Goal: Task Accomplishment & Management: Complete application form

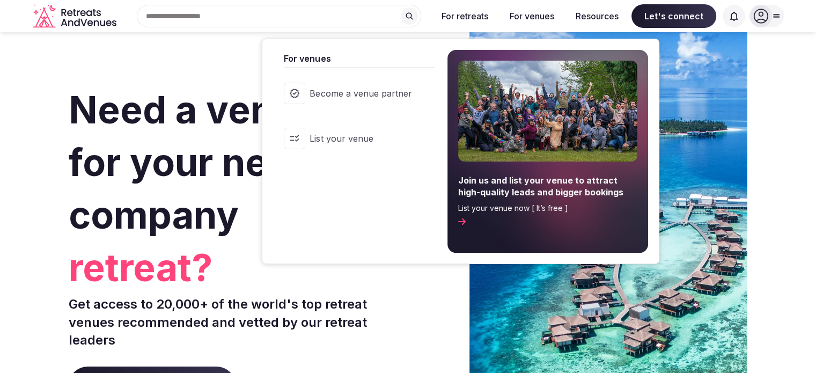
click at [369, 130] on link "List your venue" at bounding box center [353, 138] width 161 height 43
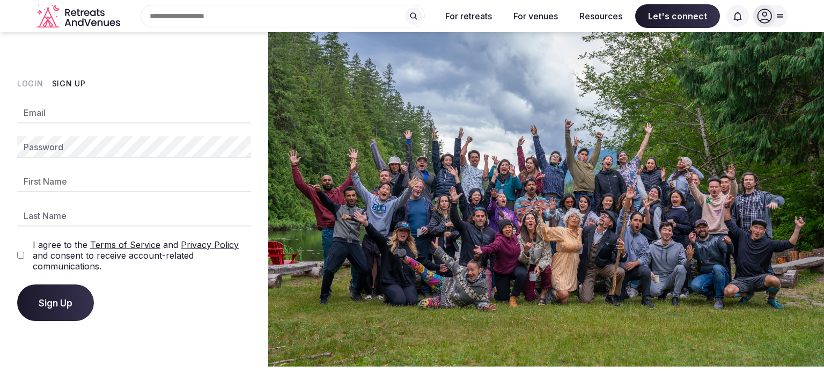
click at [150, 115] on input "Email" at bounding box center [134, 112] width 234 height 21
type input "**********"
type input "*******"
type input "***"
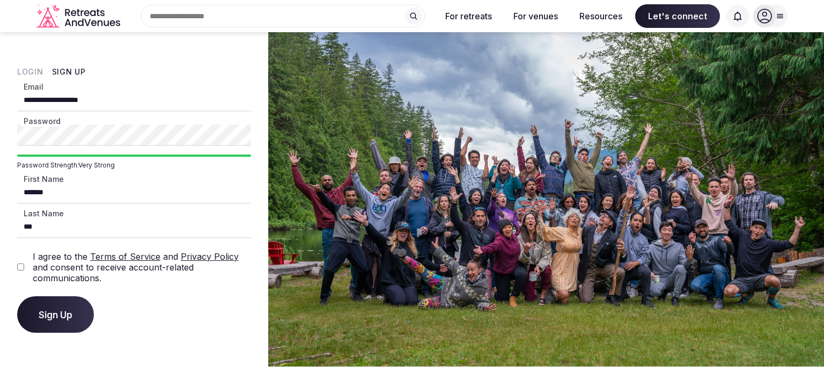
drag, startPoint x: 92, startPoint y: 194, endPoint x: 85, endPoint y: 192, distance: 7.5
click at [85, 192] on input "*******" at bounding box center [134, 192] width 234 height 21
drag, startPoint x: 128, startPoint y: 189, endPoint x: 0, endPoint y: 220, distance: 131.9
click at [0, 220] on div "**********" at bounding box center [134, 199] width 268 height 334
type input "****"
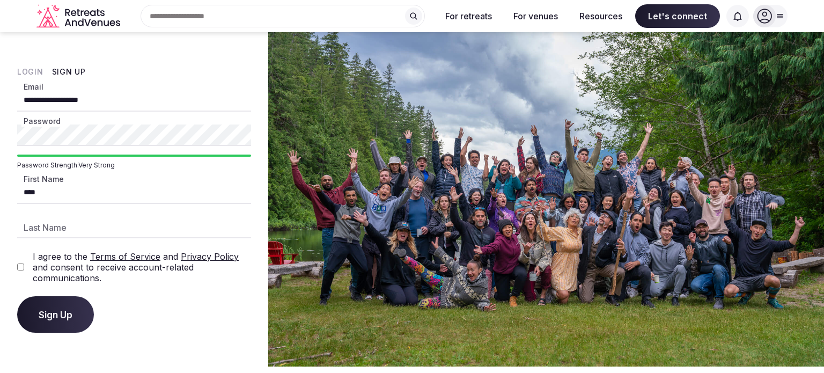
click at [18, 271] on div "I agree to the Terms of Service and Privacy Policy and consent to receive accou…" at bounding box center [134, 267] width 234 height 32
click at [45, 229] on input "Last Name" at bounding box center [134, 227] width 234 height 21
type input "******"
click at [62, 328] on button "Sign Up" at bounding box center [55, 314] width 77 height 36
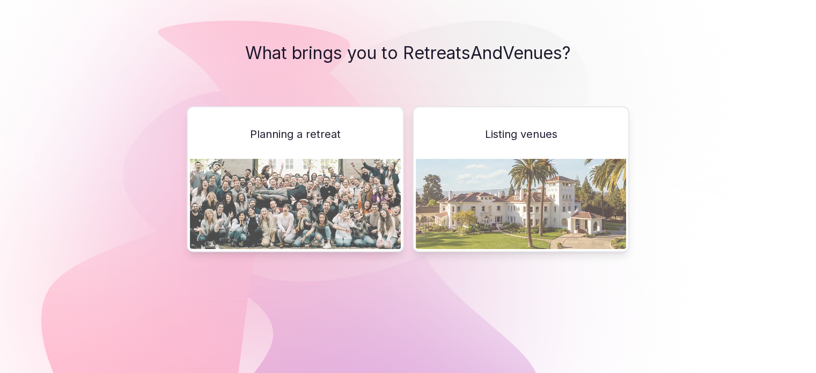
click at [520, 182] on img at bounding box center [521, 204] width 211 height 90
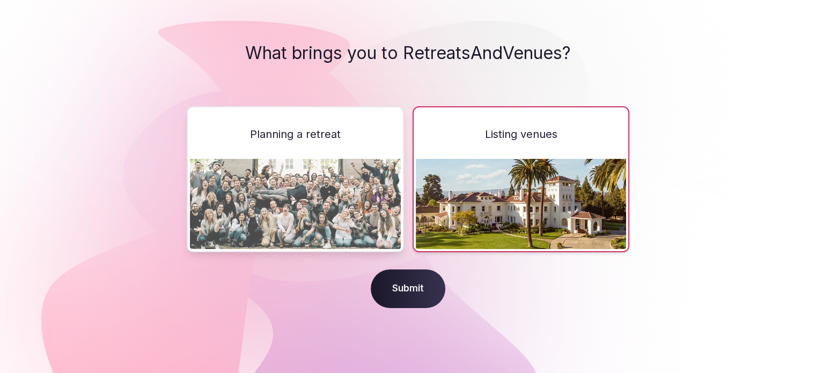
click at [419, 290] on span "Submit" at bounding box center [408, 288] width 75 height 39
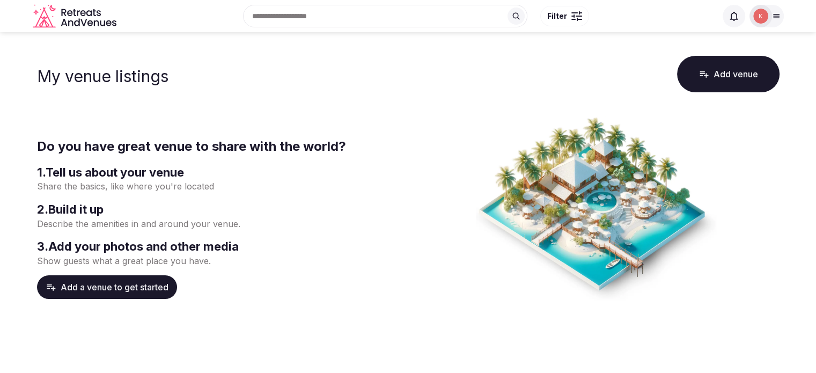
click at [137, 289] on button "Add a venue to get started" at bounding box center [107, 287] width 140 height 24
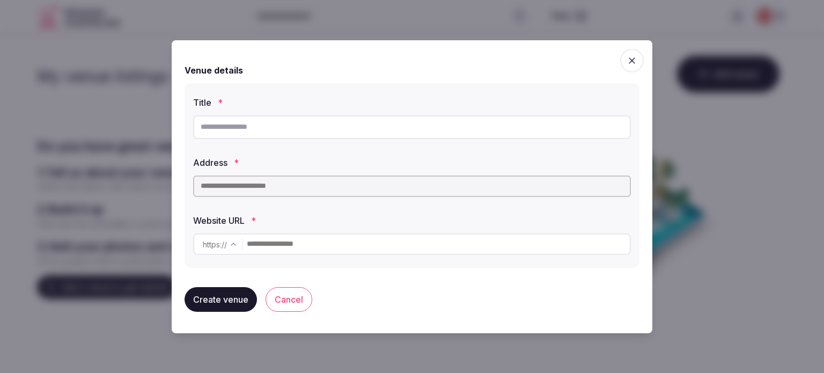
click at [340, 130] on input "text" at bounding box center [412, 127] width 438 height 24
type input "**********"
click at [297, 302] on button "Cancel" at bounding box center [289, 299] width 47 height 25
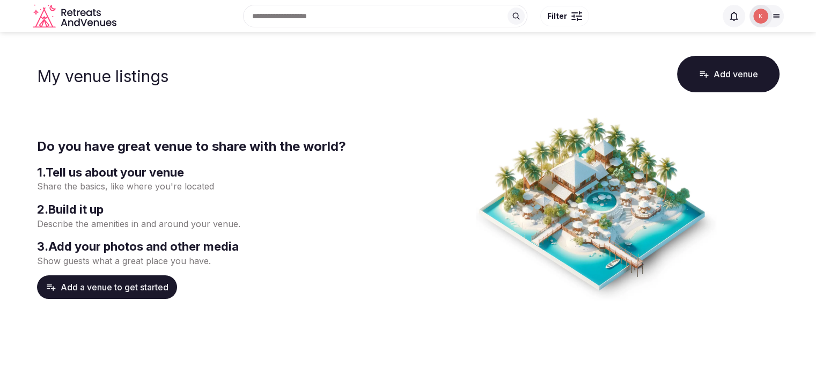
click at [773, 18] on icon at bounding box center [776, 16] width 9 height 9
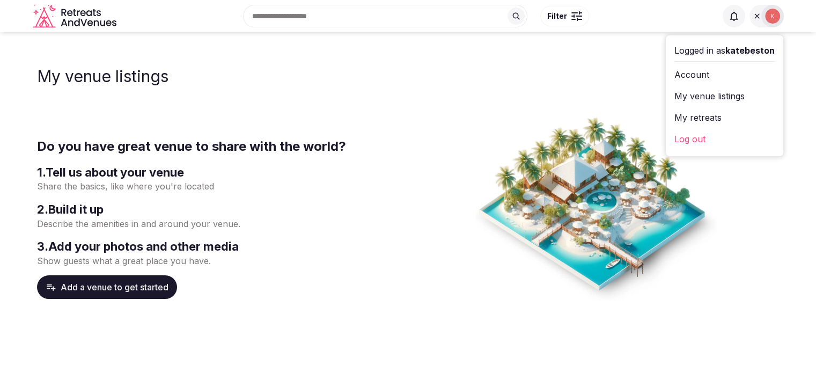
click at [707, 136] on link "Log out" at bounding box center [725, 138] width 100 height 17
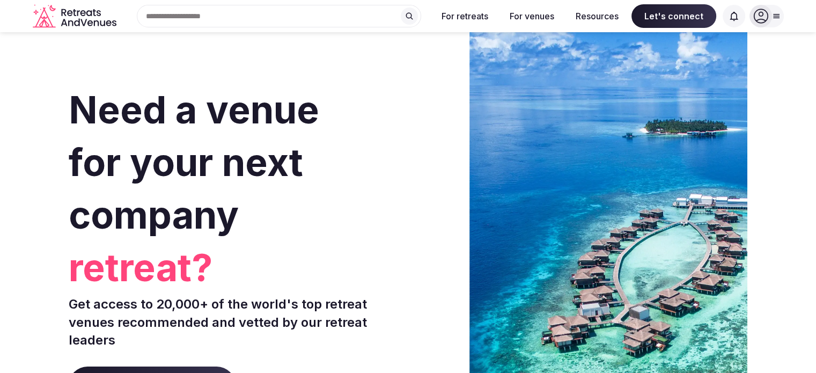
click at [772, 14] on icon at bounding box center [776, 16] width 9 height 9
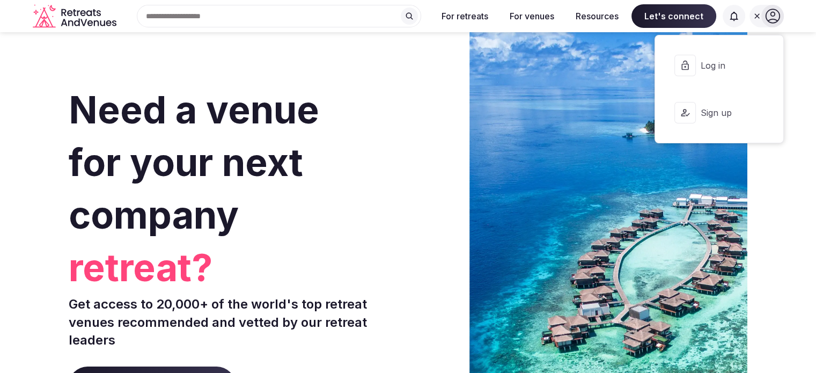
click at [713, 72] on button "Log in" at bounding box center [719, 65] width 111 height 43
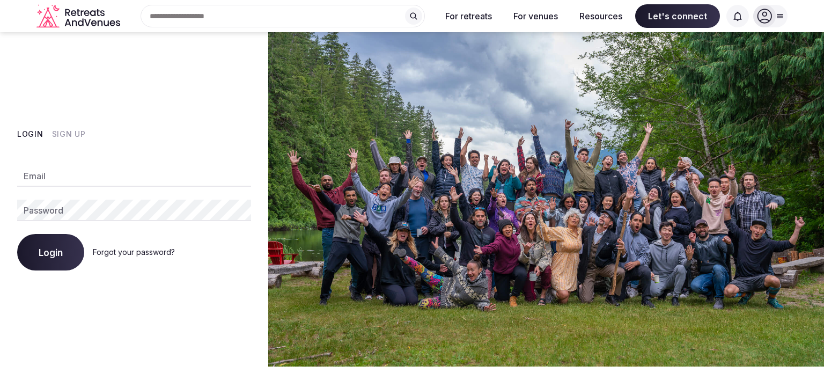
type input "**********"
click at [74, 244] on button "Login" at bounding box center [50, 252] width 67 height 36
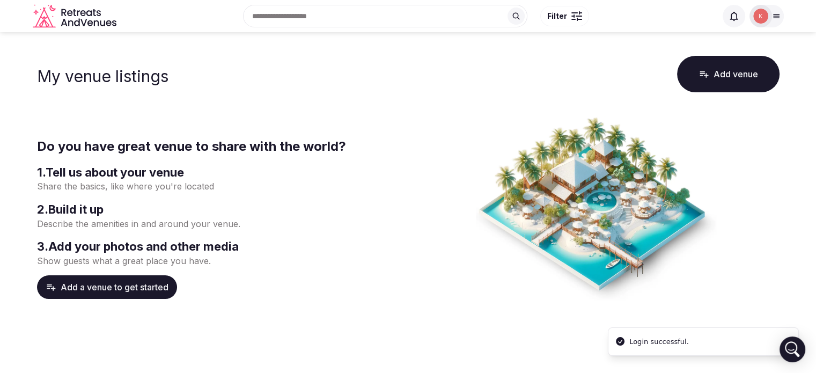
click at [759, 23] on img at bounding box center [761, 16] width 15 height 15
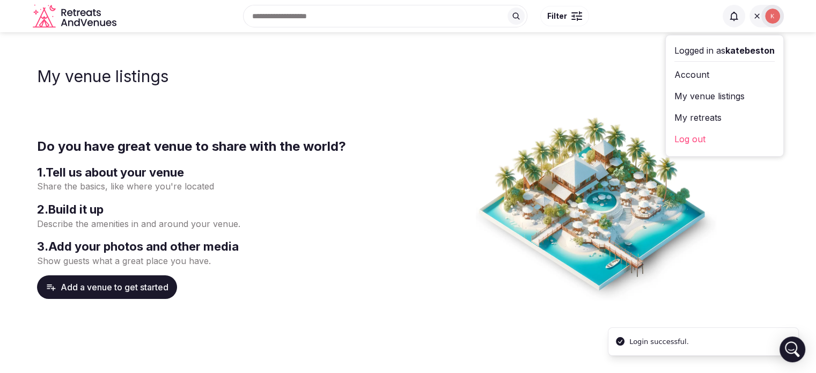
click at [698, 92] on link "My venue listings" at bounding box center [725, 95] width 100 height 17
click at [718, 119] on link "My retreats" at bounding box center [725, 117] width 100 height 17
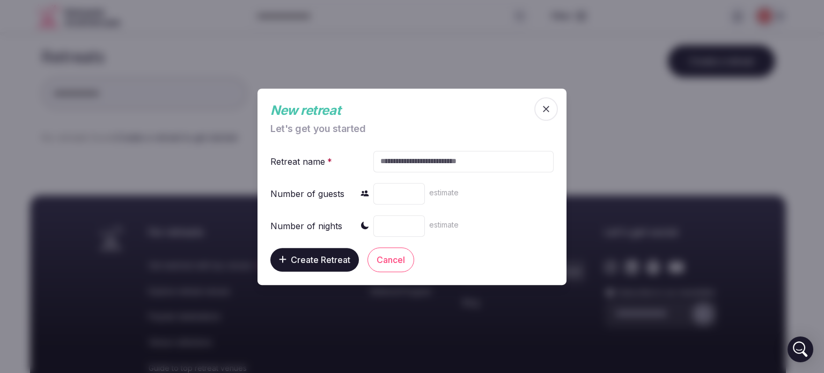
click at [399, 165] on input "text" at bounding box center [464, 160] width 180 height 21
type input "**********"
type input "**"
click at [413, 220] on input "number" at bounding box center [400, 225] width 52 height 21
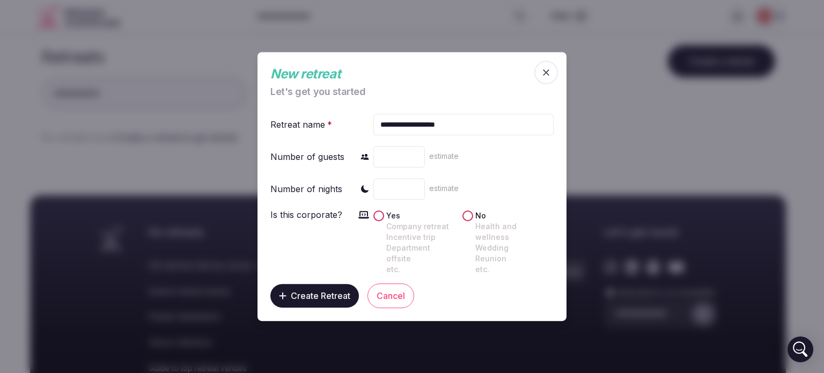
type input "*"
click at [477, 225] on label "No Health and wellness Wedding Reunion etc." at bounding box center [514, 242] width 76 height 64
click at [473, 221] on button "No Health and wellness Wedding Reunion etc." at bounding box center [468, 215] width 11 height 11
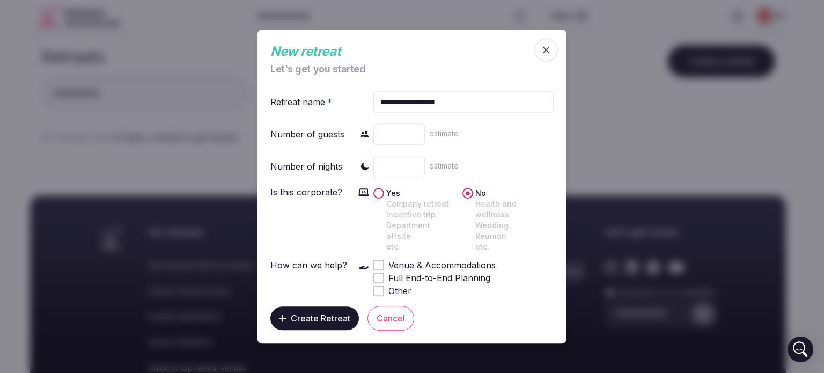
click at [395, 259] on span "Venue & Accommodations" at bounding box center [442, 265] width 107 height 13
click at [347, 316] on span "Create Retreat" at bounding box center [321, 318] width 60 height 11
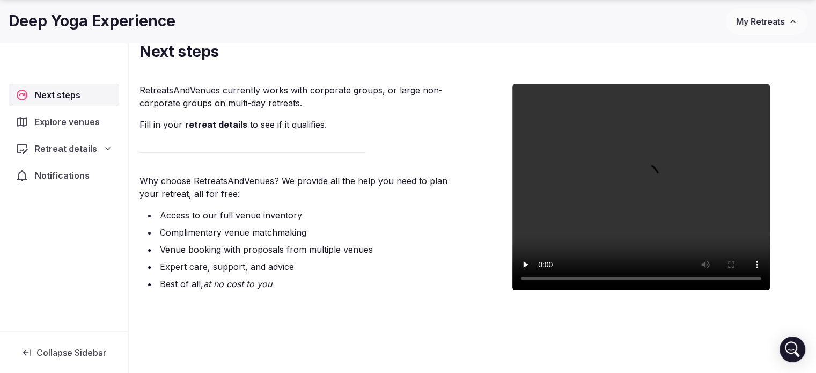
scroll to position [79, 0]
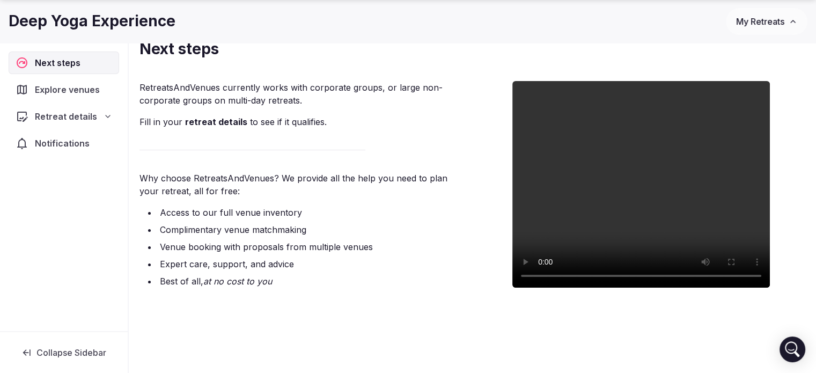
click at [107, 113] on icon at bounding box center [108, 116] width 9 height 9
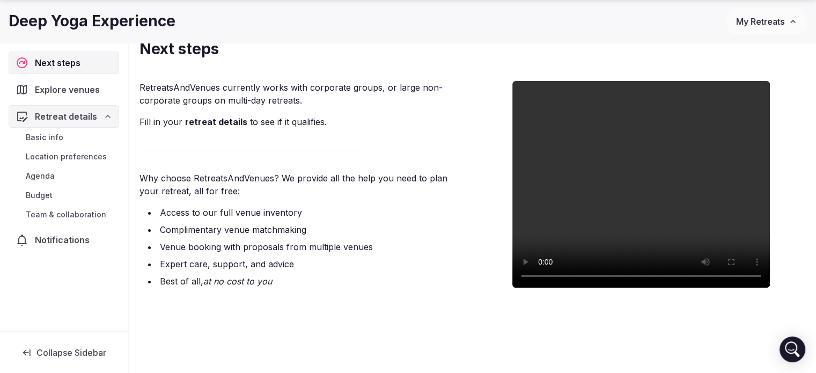
click at [59, 137] on span "Basic info" at bounding box center [45, 137] width 38 height 11
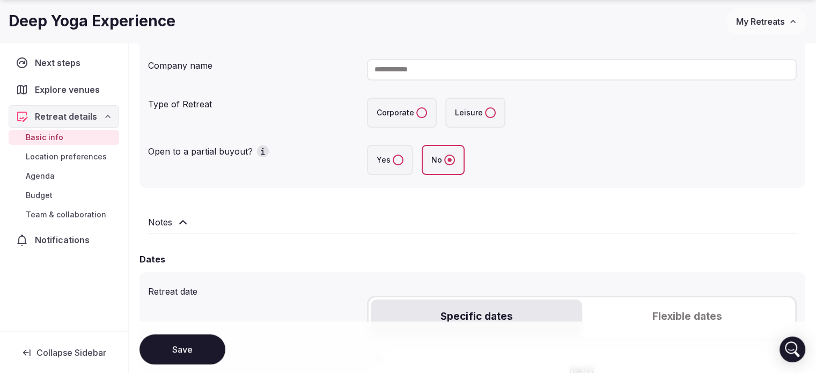
scroll to position [268, 0]
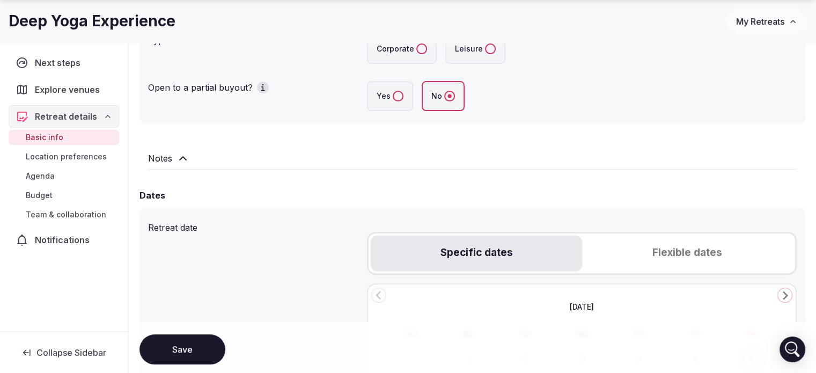
click at [262, 85] on icon "button" at bounding box center [263, 87] width 11 height 11
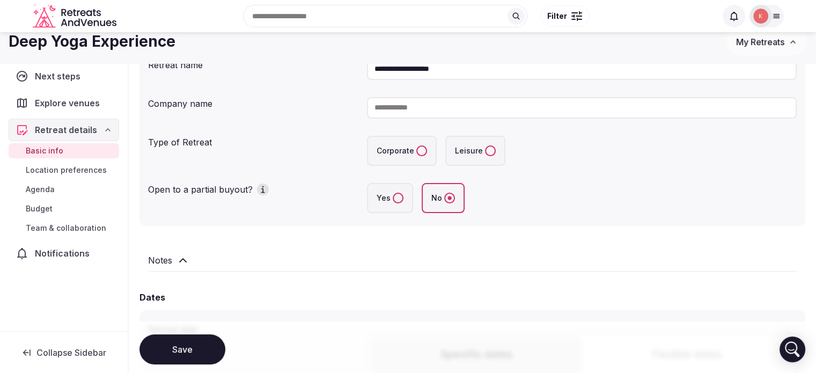
scroll to position [161, 0]
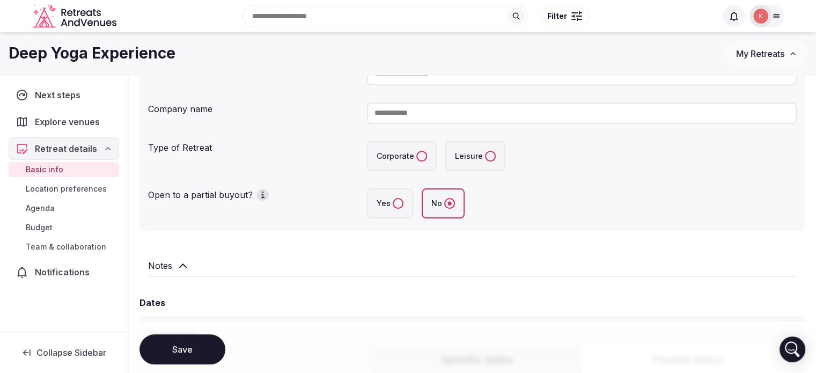
click at [264, 193] on icon "button" at bounding box center [263, 194] width 11 height 11
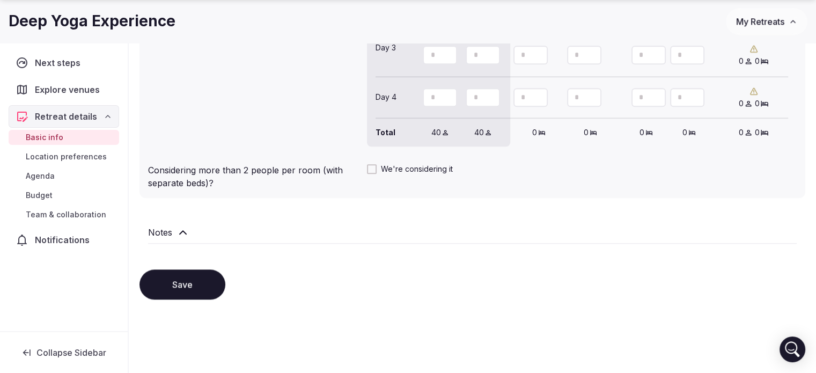
scroll to position [1063, 0]
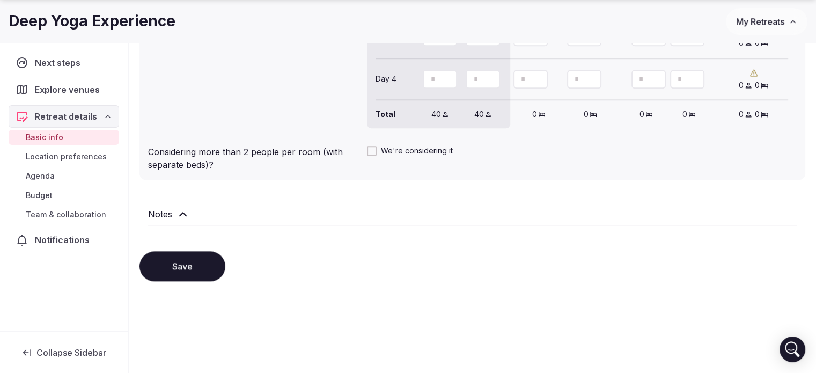
click at [107, 159] on link "Location preferences" at bounding box center [64, 156] width 111 height 15
click at [88, 153] on span "Location preferences" at bounding box center [66, 156] width 81 height 11
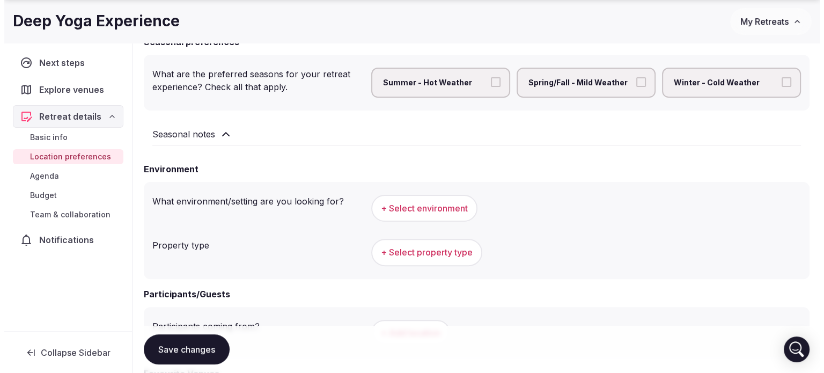
scroll to position [322, 0]
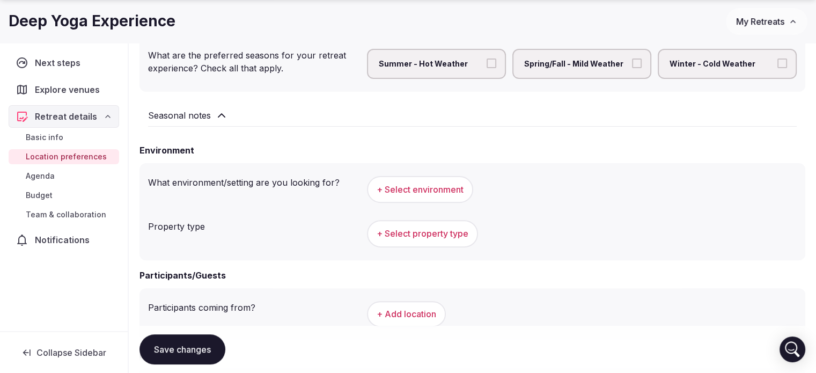
click at [434, 203] on button "+ Select environment" at bounding box center [420, 189] width 106 height 27
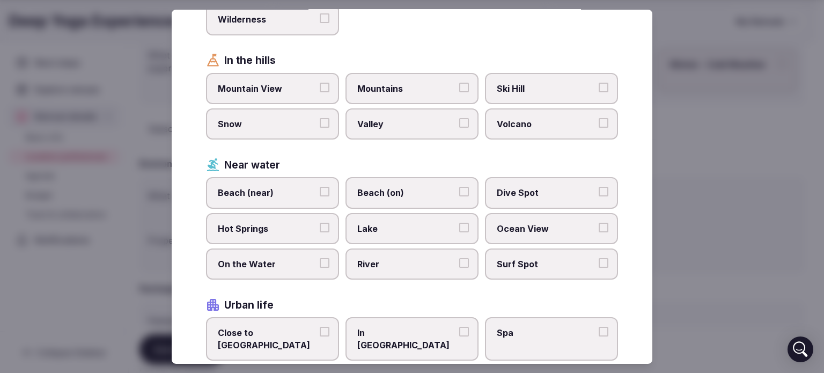
scroll to position [297, 0]
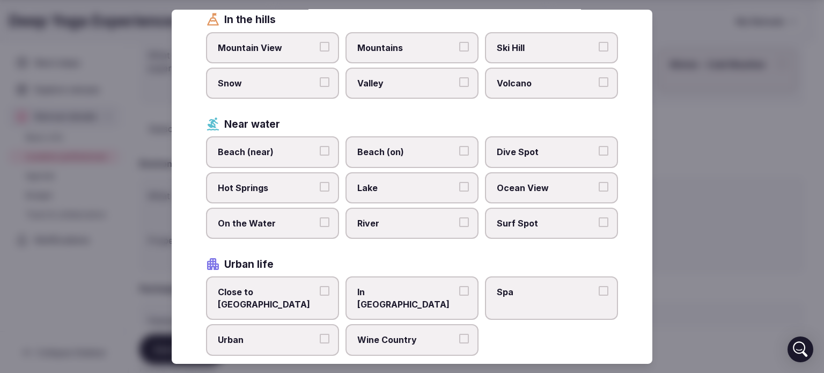
click at [707, 119] on div at bounding box center [412, 186] width 824 height 373
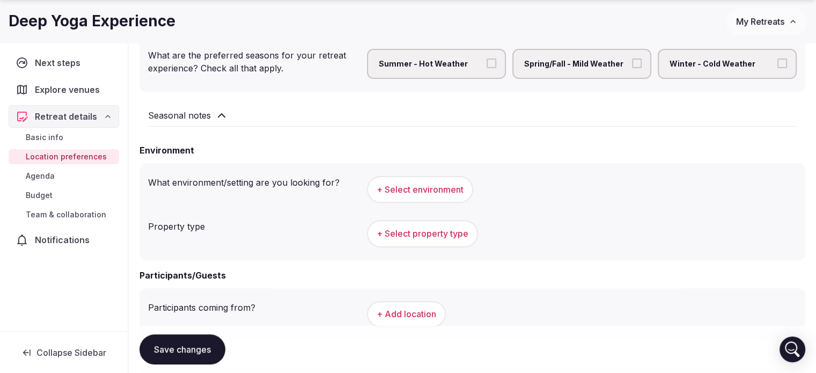
click at [412, 239] on span "+ Select property type" at bounding box center [423, 234] width 92 height 12
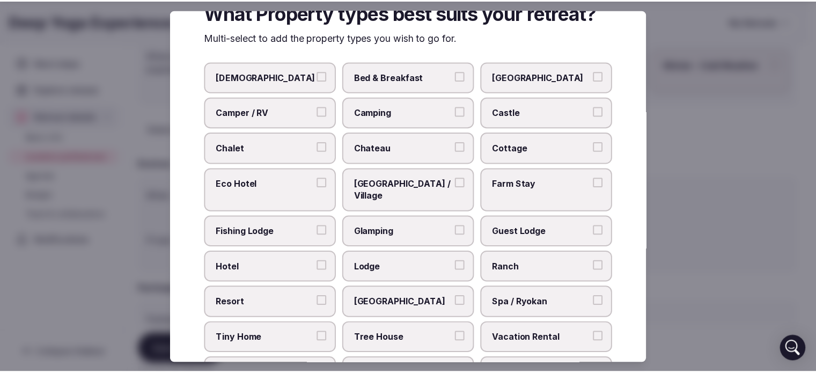
scroll to position [71, 0]
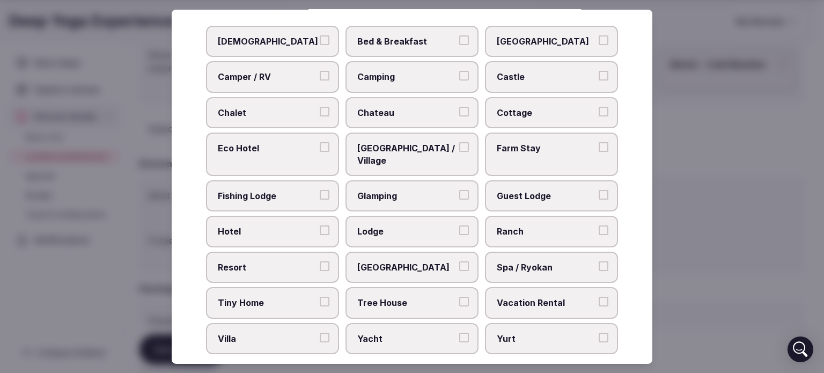
click at [766, 219] on div at bounding box center [412, 186] width 824 height 373
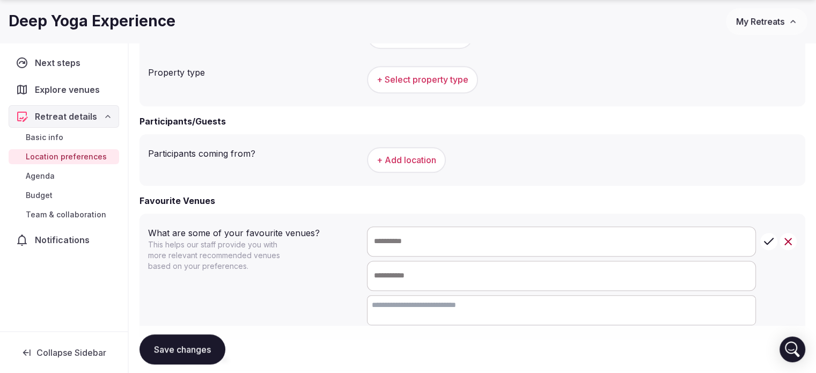
scroll to position [483, 0]
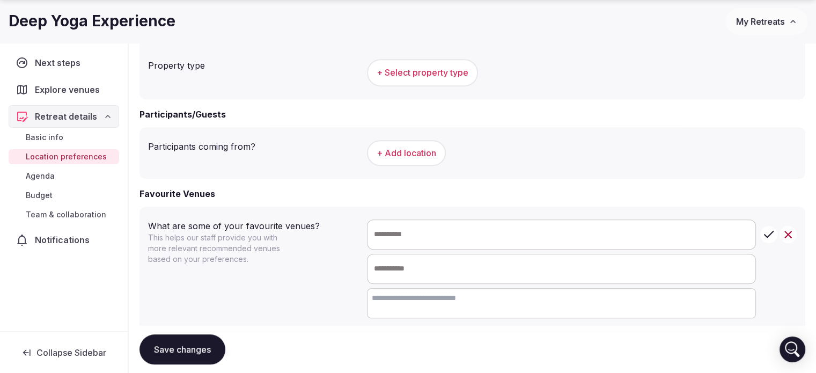
click at [375, 166] on button "+ Add location" at bounding box center [406, 153] width 79 height 26
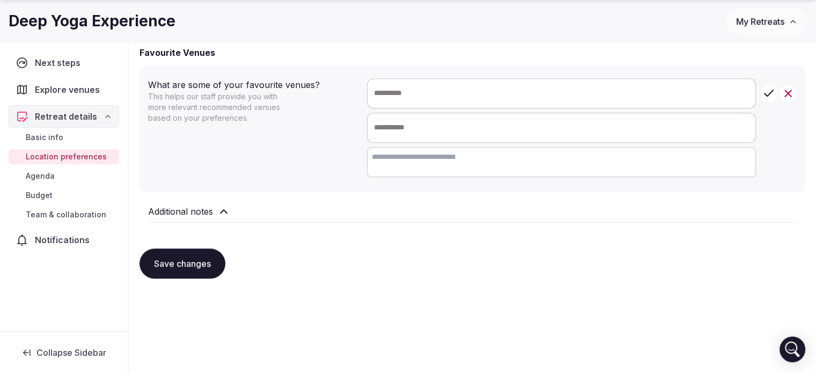
scroll to position [675, 0]
click at [79, 174] on link "Agenda" at bounding box center [64, 176] width 111 height 15
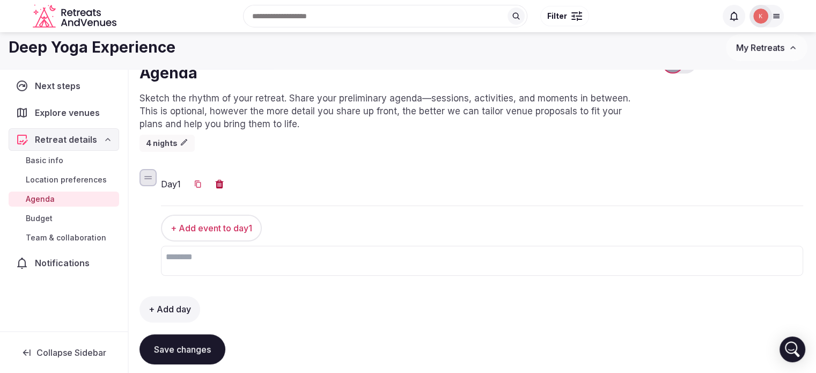
scroll to position [54, 0]
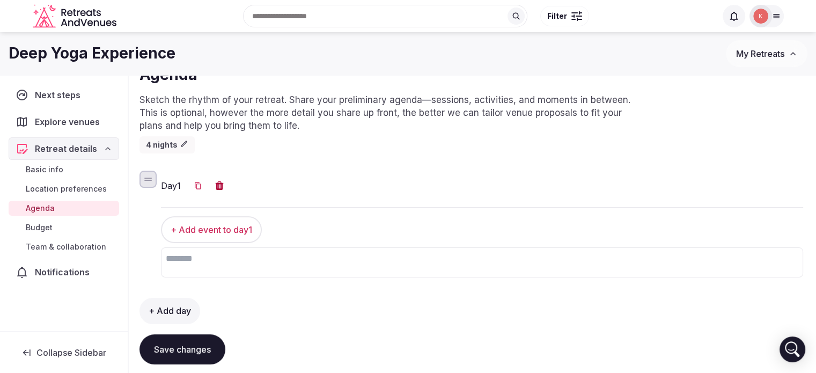
click at [49, 232] on link "Budget" at bounding box center [64, 227] width 111 height 15
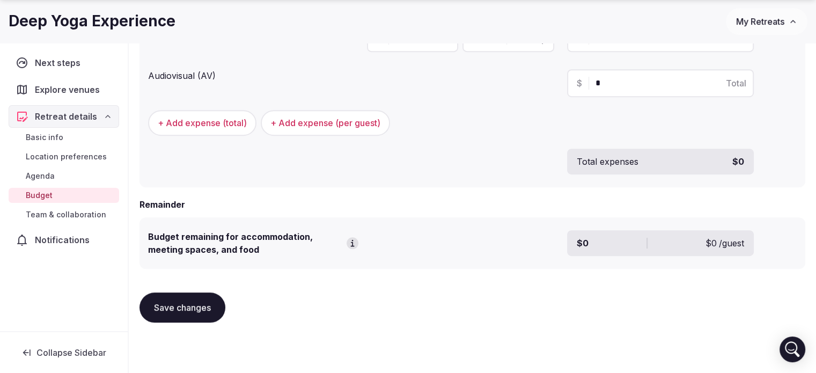
scroll to position [509, 0]
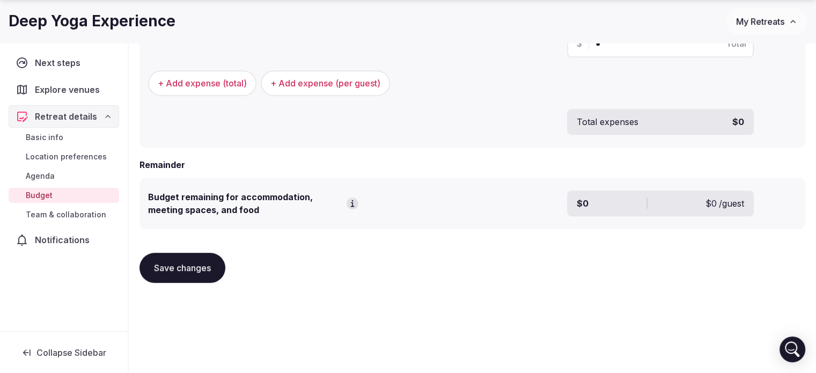
click at [70, 209] on span "Team & collaboration" at bounding box center [66, 214] width 81 height 11
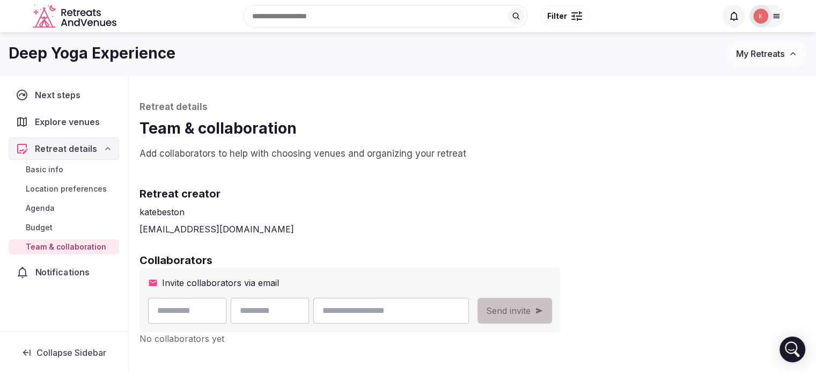
click at [62, 266] on span "Notifications" at bounding box center [64, 272] width 59 height 13
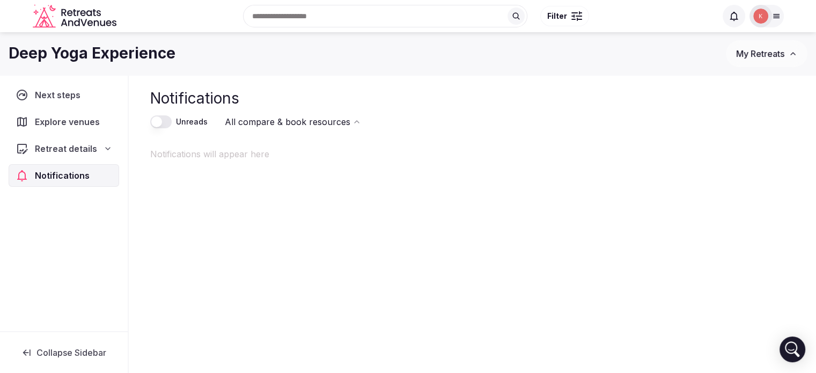
click at [75, 128] on div "Explore venues" at bounding box center [64, 122] width 111 height 23
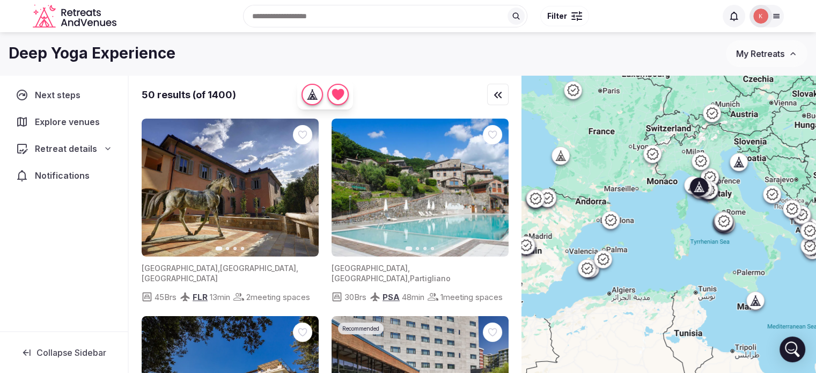
click at [400, 193] on img at bounding box center [420, 188] width 177 height 138
click at [81, 150] on span "Retreat details" at bounding box center [65, 148] width 61 height 13
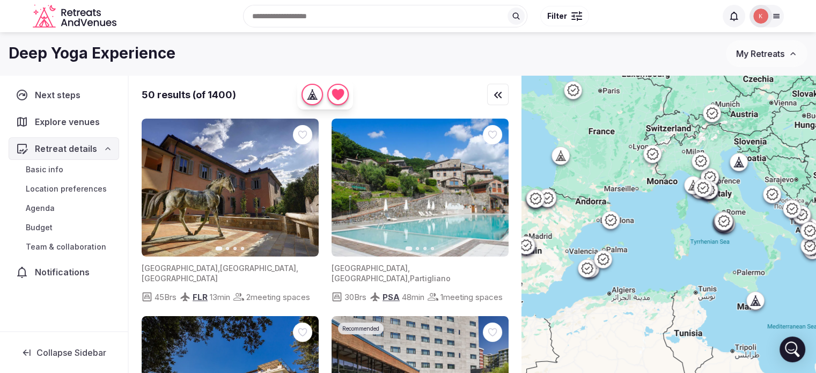
click at [61, 186] on span "Location preferences" at bounding box center [66, 189] width 81 height 11
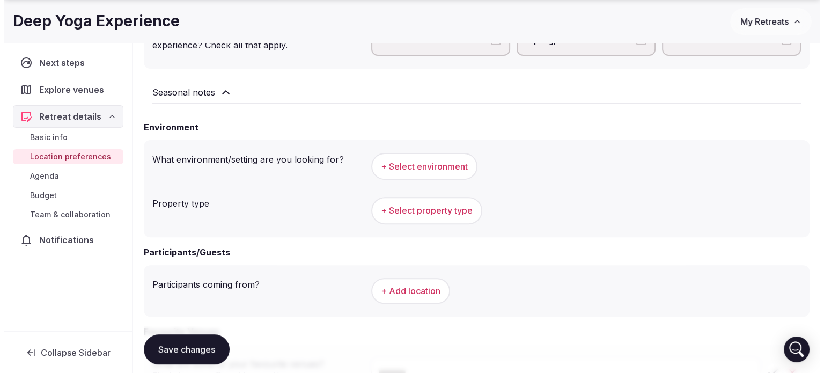
scroll to position [376, 0]
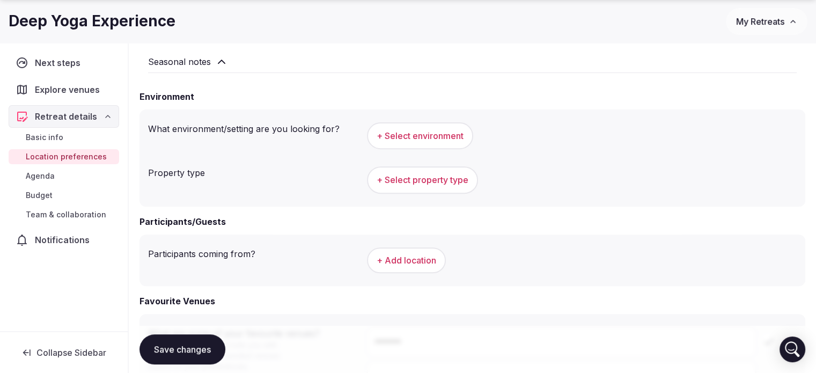
click at [423, 186] on span "+ Select property type" at bounding box center [423, 180] width 92 height 12
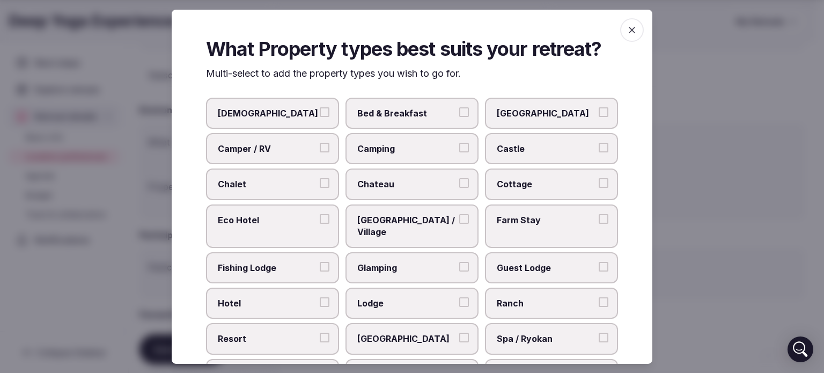
click at [421, 222] on span "[GEOGRAPHIC_DATA] / Village" at bounding box center [406, 226] width 99 height 24
click at [459, 222] on button "[GEOGRAPHIC_DATA] / Village" at bounding box center [464, 219] width 10 height 10
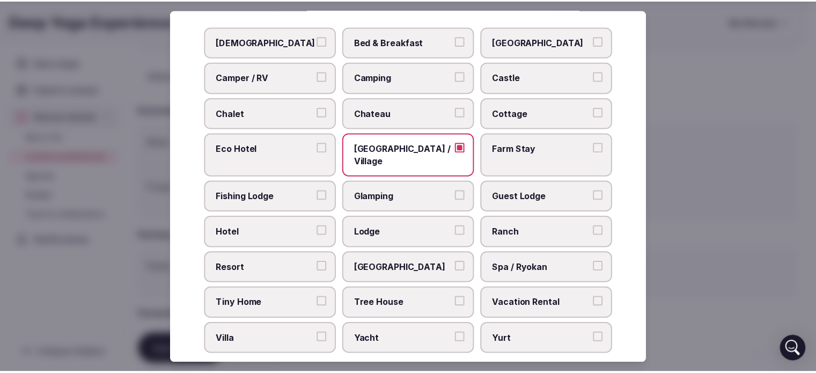
scroll to position [71, 0]
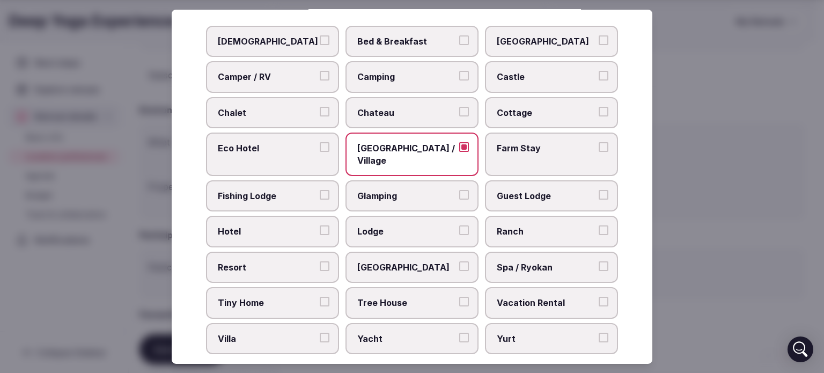
click at [415, 261] on span "[GEOGRAPHIC_DATA]" at bounding box center [406, 267] width 99 height 12
click at [459, 261] on button "[GEOGRAPHIC_DATA]" at bounding box center [464, 266] width 10 height 10
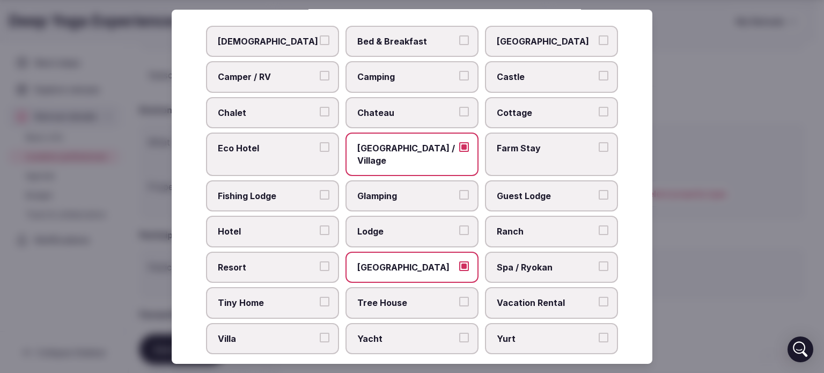
click at [683, 93] on div at bounding box center [412, 186] width 824 height 373
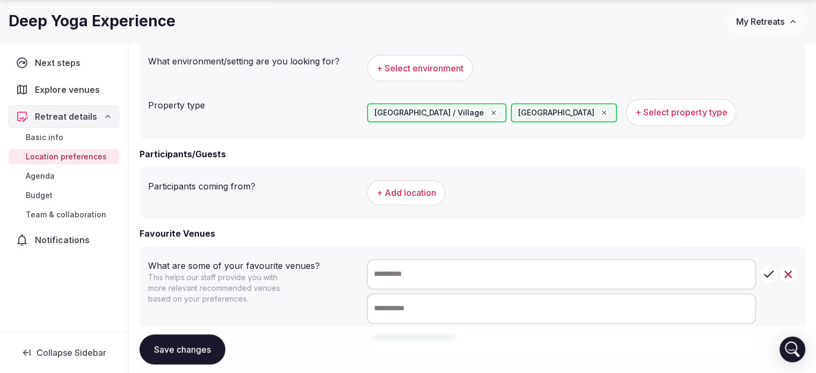
scroll to position [590, 0]
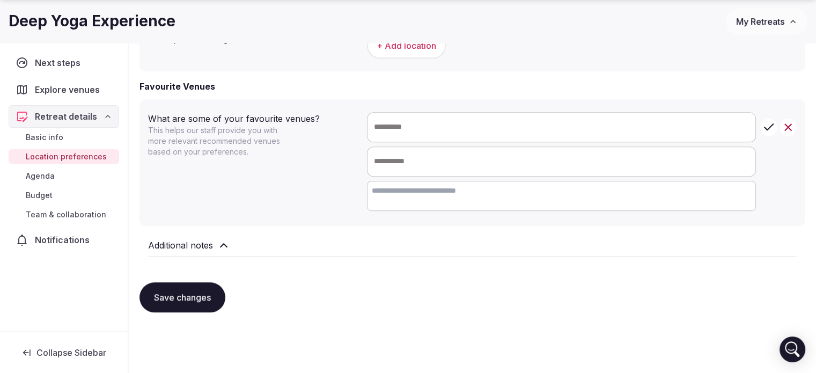
click at [172, 311] on button "Save changes" at bounding box center [183, 297] width 86 height 30
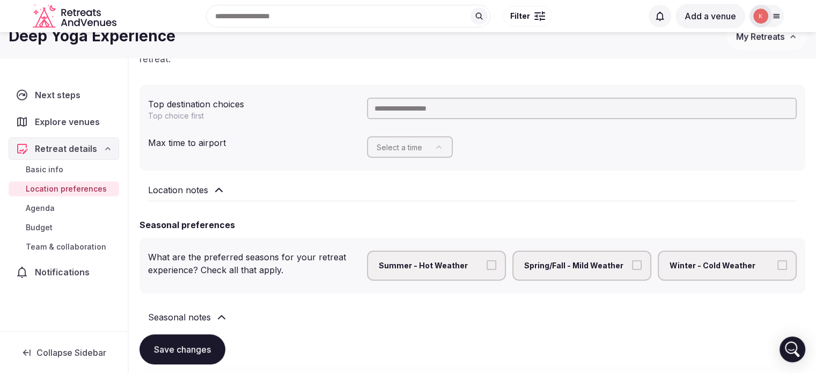
scroll to position [0, 0]
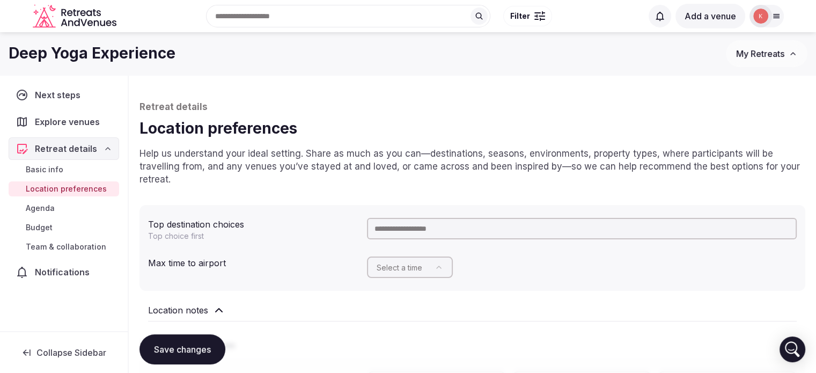
click at [65, 99] on span "Next steps" at bounding box center [60, 95] width 50 height 13
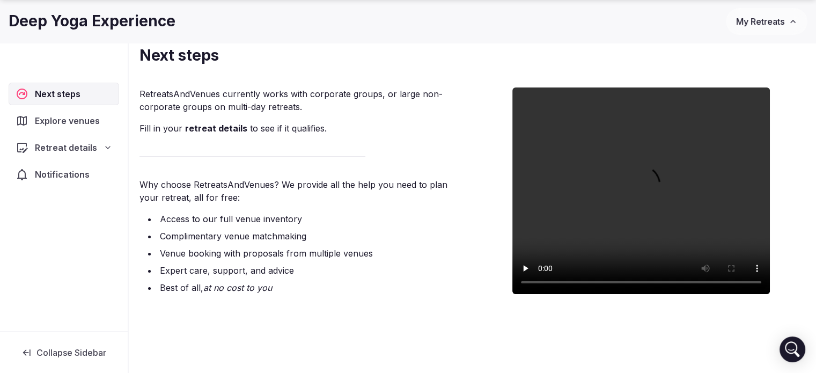
scroll to position [79, 0]
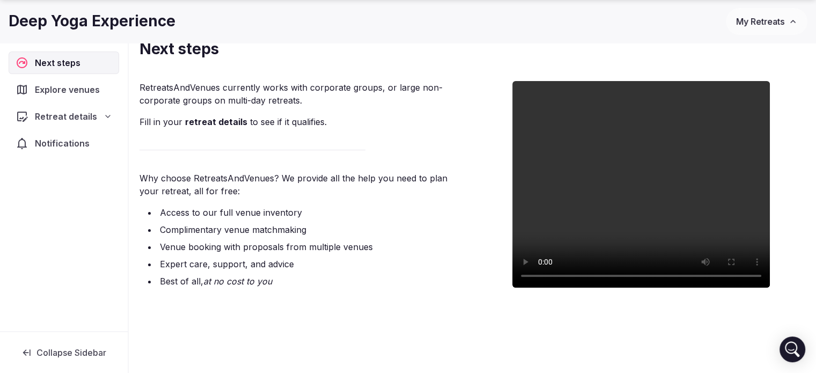
click at [99, 87] on span "Explore venues" at bounding box center [69, 89] width 69 height 13
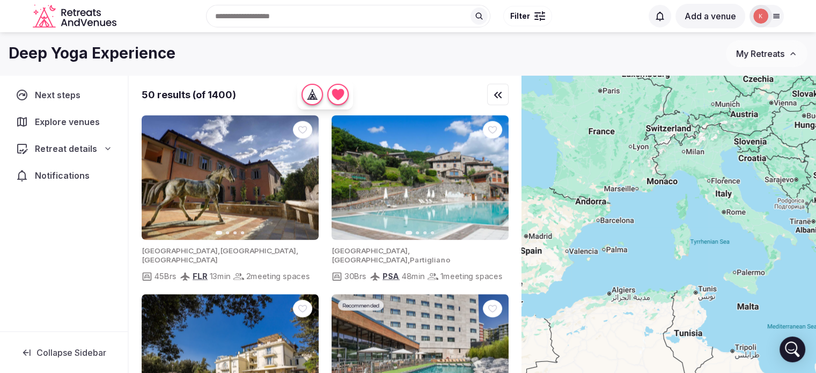
scroll to position [54, 0]
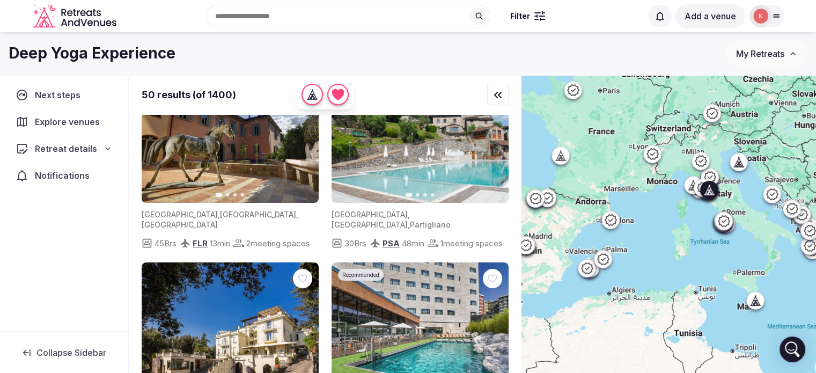
click at [236, 169] on img at bounding box center [230, 134] width 177 height 138
click at [234, 186] on img at bounding box center [230, 134] width 177 height 138
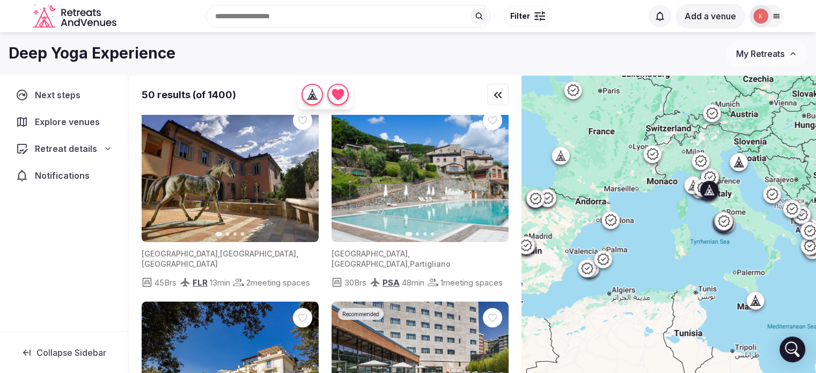
scroll to position [0, 0]
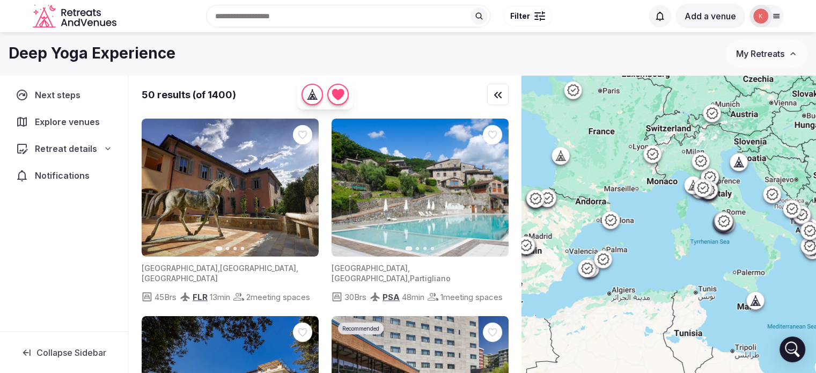
click at [614, 218] on icon at bounding box center [610, 219] width 13 height 13
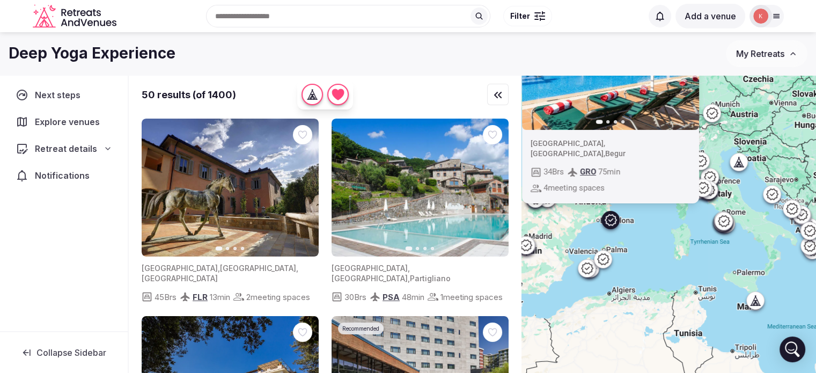
click at [616, 184] on div "34 Brs GRO 75 min 4 meeting spaces" at bounding box center [610, 179] width 160 height 29
click at [609, 123] on button "Go to slide 2" at bounding box center [607, 121] width 3 height 3
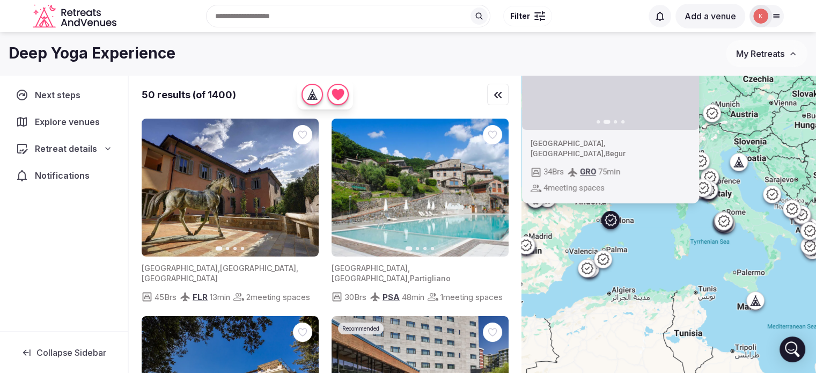
click at [75, 145] on span "Retreat details" at bounding box center [66, 148] width 62 height 13
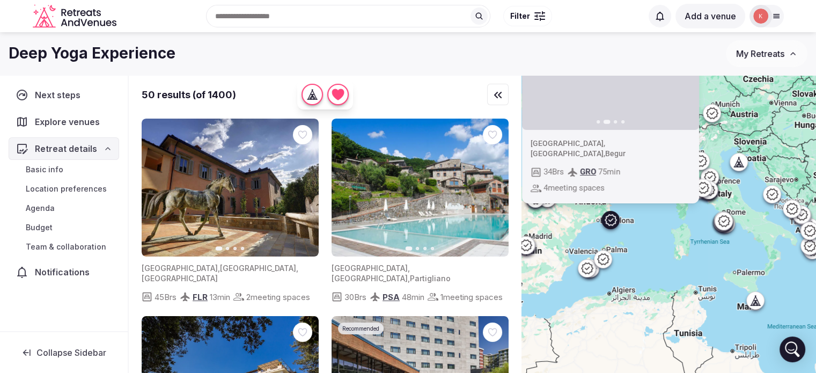
click at [69, 171] on link "Basic info" at bounding box center [64, 169] width 111 height 15
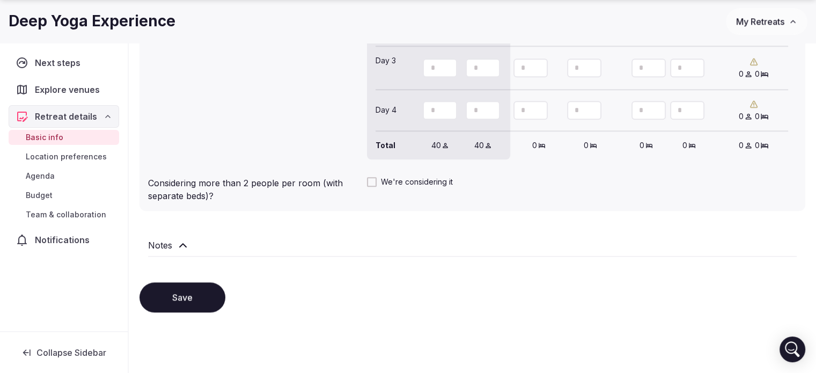
scroll to position [1063, 0]
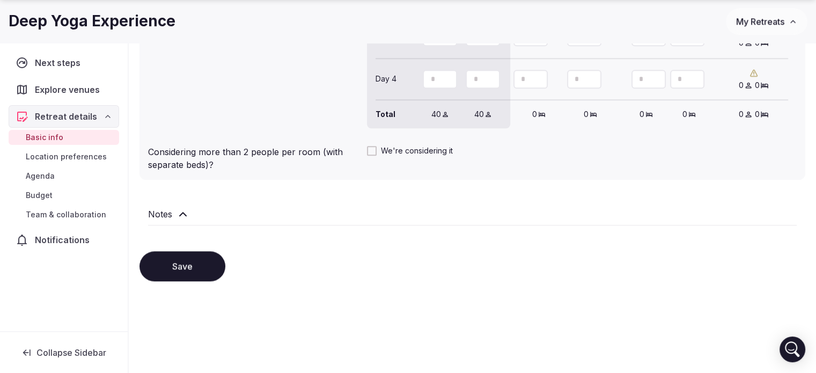
click at [210, 264] on button "Save" at bounding box center [183, 266] width 86 height 30
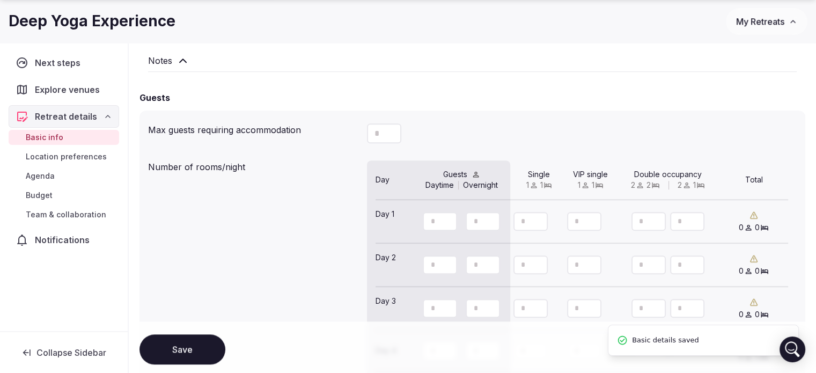
scroll to position [1010, 0]
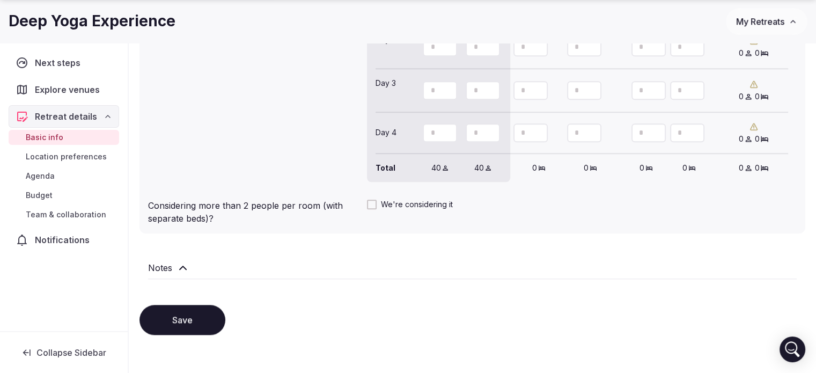
click at [374, 203] on button "We're considering it" at bounding box center [372, 205] width 10 height 10
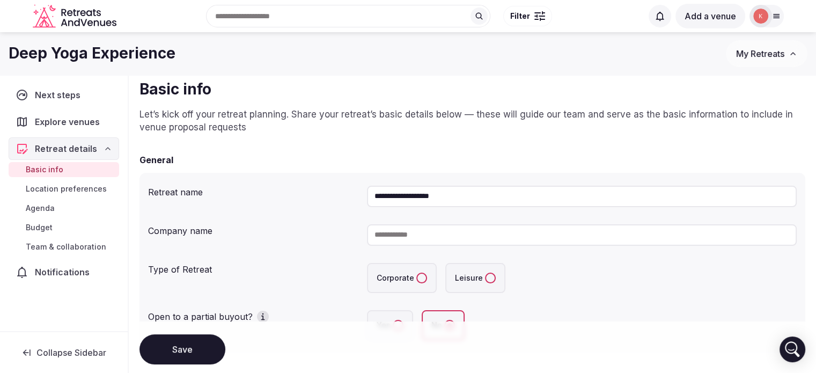
scroll to position [0, 0]
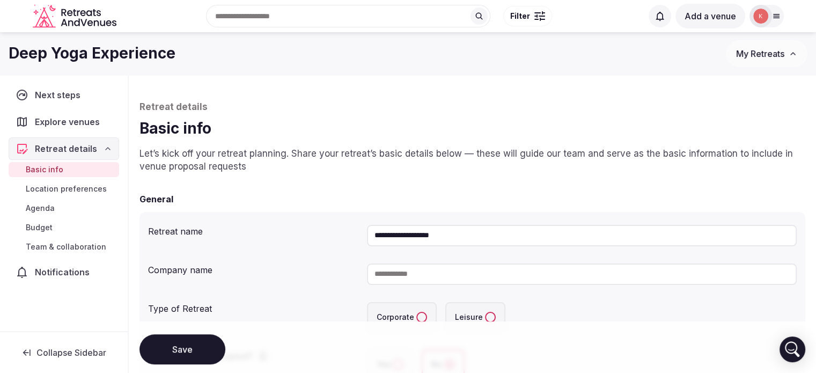
click at [786, 49] on button "My Retreats" at bounding box center [767, 53] width 82 height 27
click at [750, 63] on button "My Retreats" at bounding box center [767, 53] width 82 height 27
click at [770, 17] on div at bounding box center [761, 16] width 23 height 23
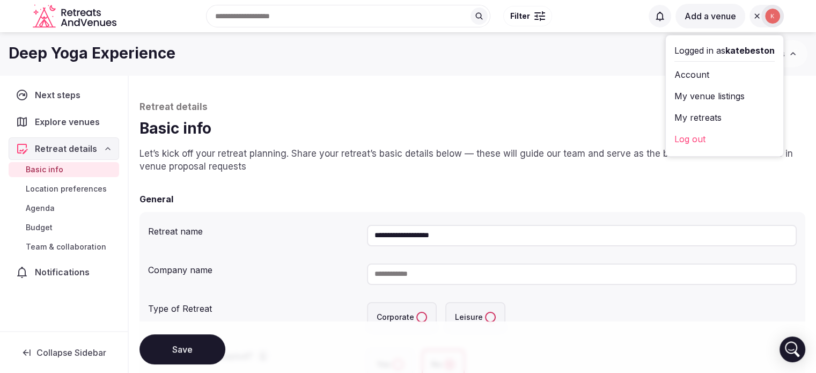
click at [696, 119] on link "My retreats" at bounding box center [725, 117] width 100 height 17
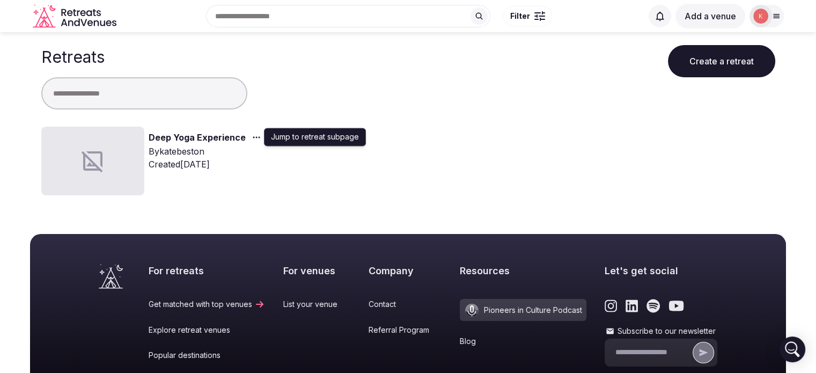
click at [252, 138] on icon "button" at bounding box center [256, 137] width 9 height 9
click at [728, 17] on button "Add a venue" at bounding box center [711, 16] width 70 height 25
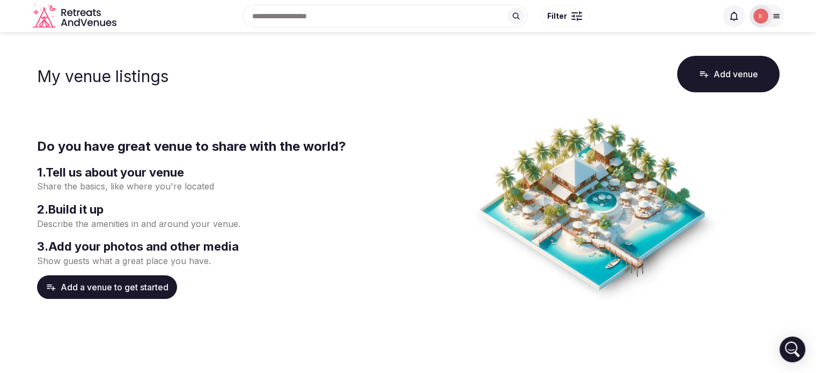
click at [157, 291] on button "Add a venue to get started" at bounding box center [107, 287] width 140 height 24
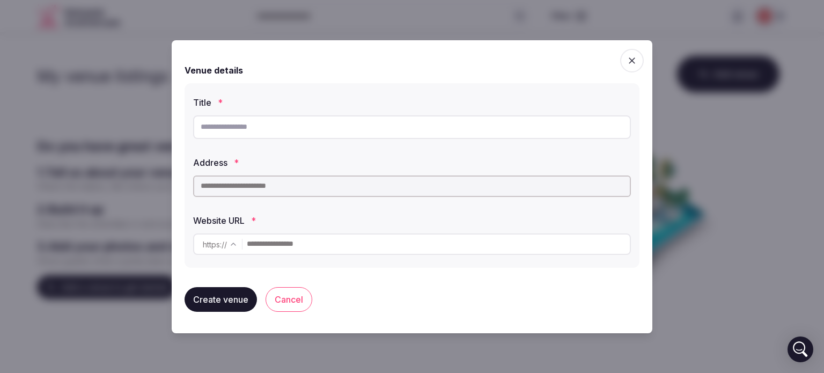
click at [302, 134] on input "text" at bounding box center [412, 127] width 438 height 24
type input "****"
click at [253, 186] on input "text" at bounding box center [412, 186] width 438 height 21
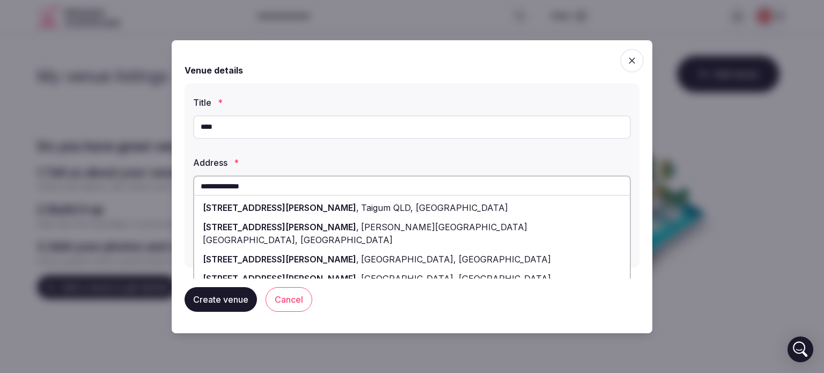
click at [359, 206] on span "Taigum QLD, [GEOGRAPHIC_DATA]" at bounding box center [433, 207] width 149 height 11
type input "**********"
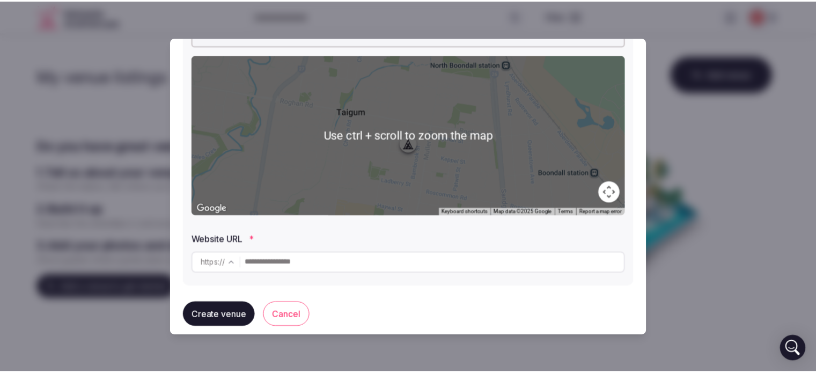
scroll to position [164, 0]
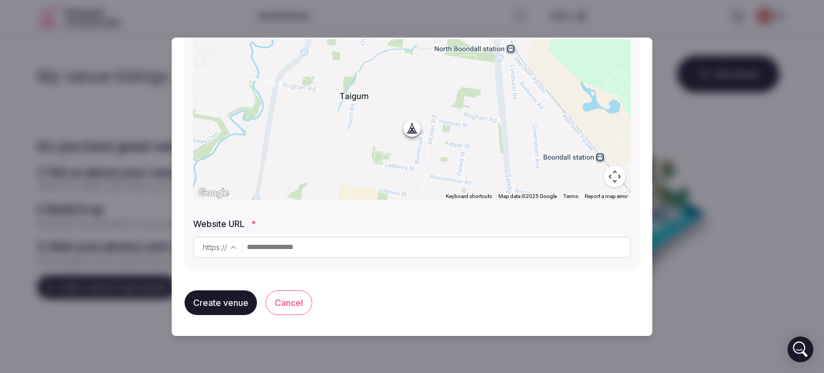
click at [221, 304] on button "Create venue" at bounding box center [221, 302] width 72 height 25
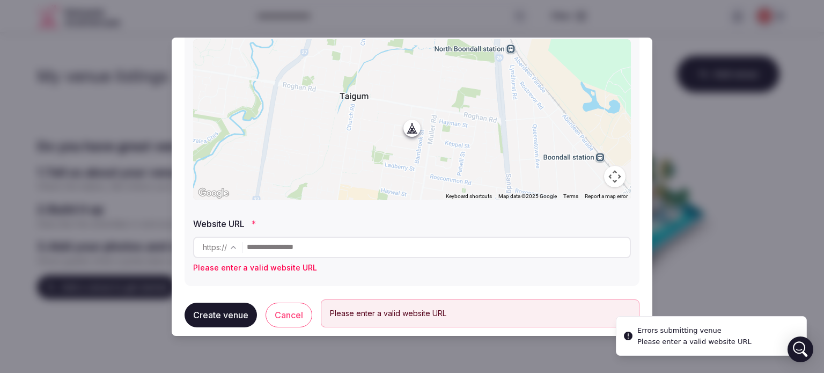
click at [322, 244] on input "text" at bounding box center [438, 247] width 383 height 21
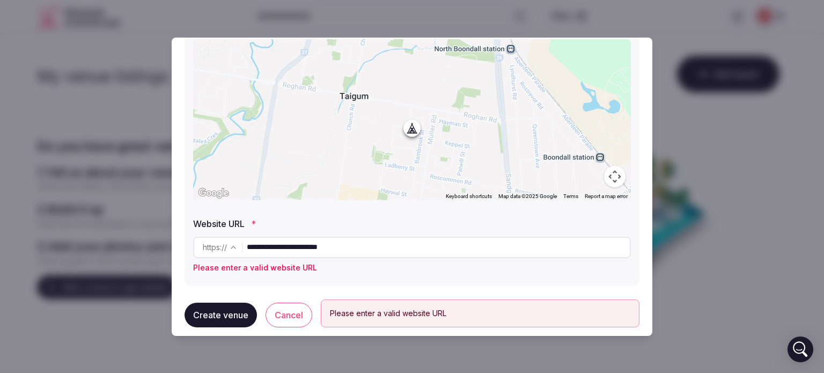
type input "**********"
click at [260, 300] on div "Create venue Cancel Please enter a valid website URL" at bounding box center [412, 312] width 455 height 45
click at [240, 316] on button "Create venue" at bounding box center [221, 315] width 72 height 25
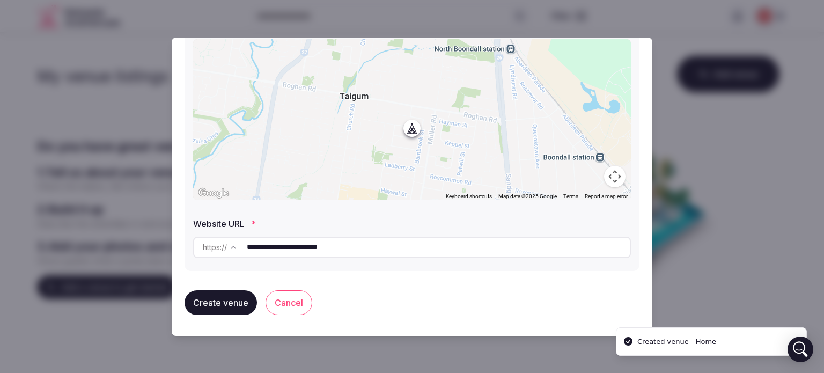
click at [703, 272] on div at bounding box center [412, 186] width 824 height 373
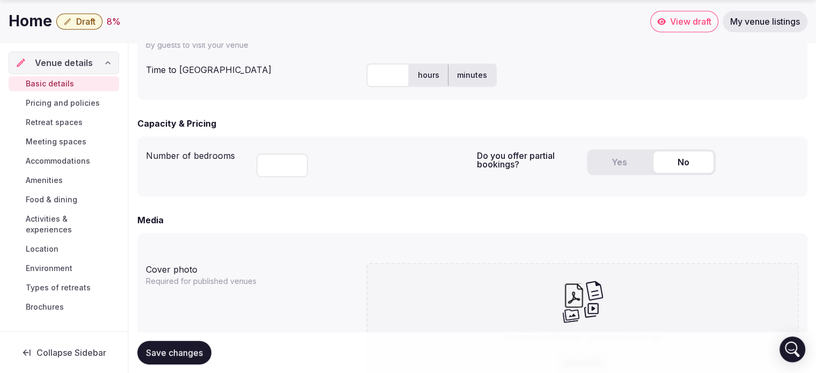
scroll to position [655, 0]
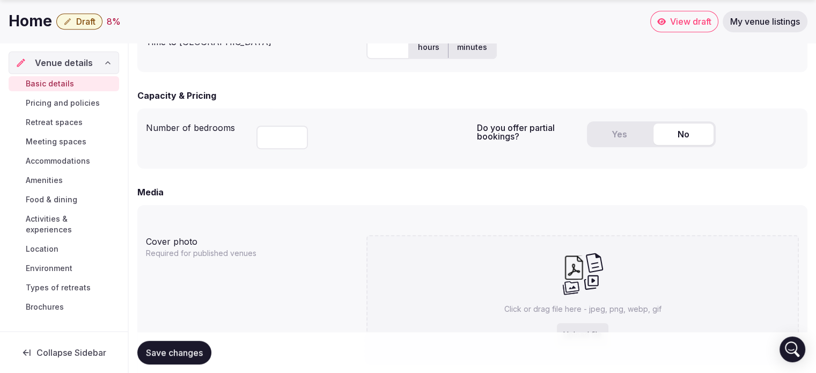
click at [292, 132] on input "number" at bounding box center [283, 138] width 52 height 24
type input "**"
click at [441, 145] on div "**" at bounding box center [363, 135] width 212 height 36
click at [605, 135] on button "Yes" at bounding box center [619, 133] width 60 height 21
click at [660, 130] on button "No" at bounding box center [684, 133] width 60 height 21
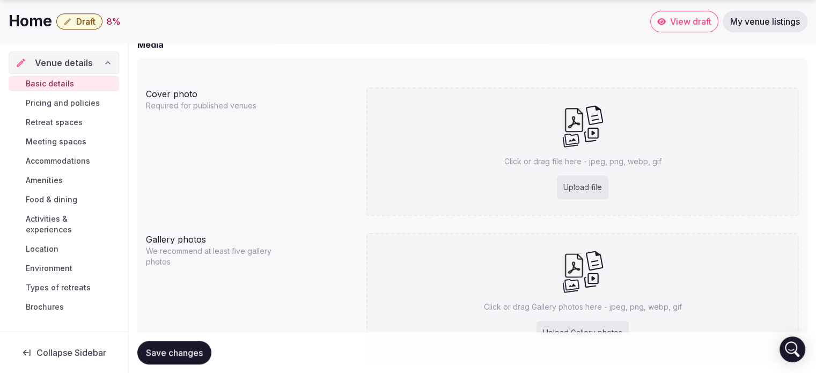
scroll to position [870, 0]
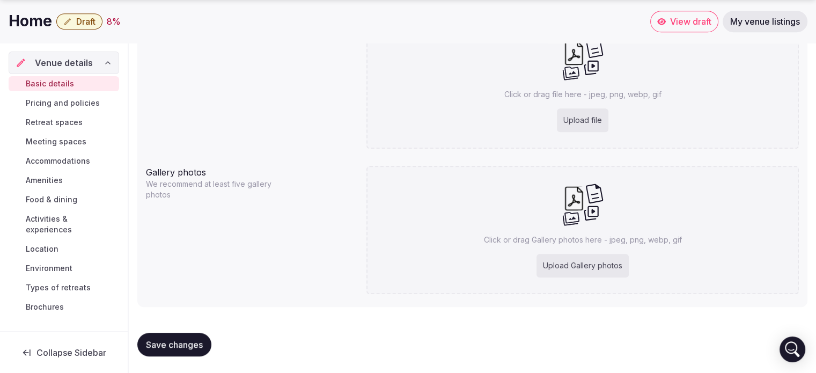
click at [82, 220] on span "Activities & experiences" at bounding box center [70, 224] width 89 height 21
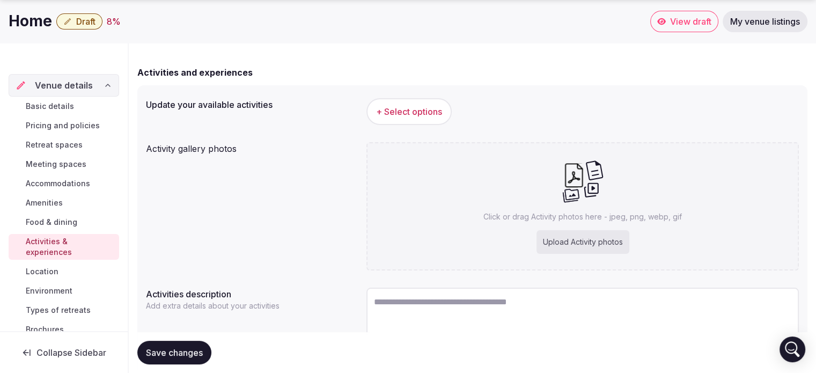
scroll to position [150, 0]
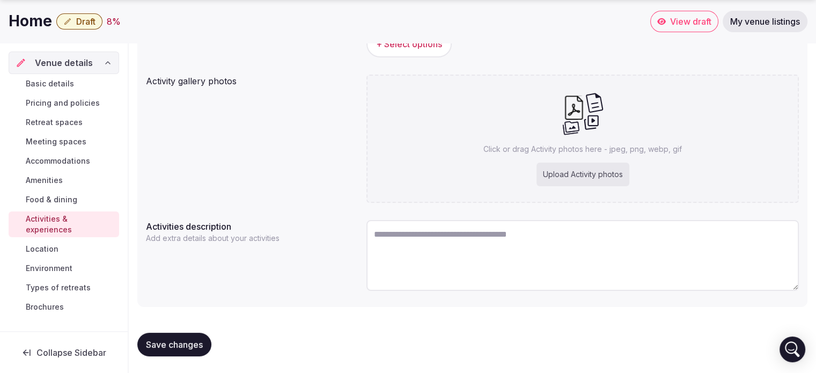
click at [88, 194] on link "Food & dining" at bounding box center [64, 199] width 111 height 15
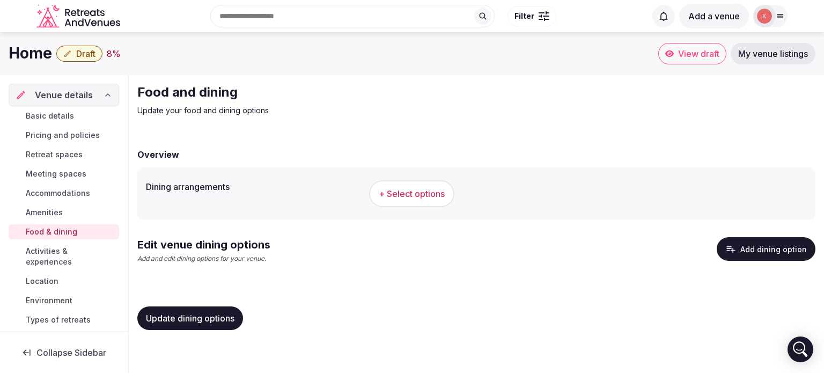
click at [420, 199] on span "+ Select options" at bounding box center [412, 194] width 66 height 12
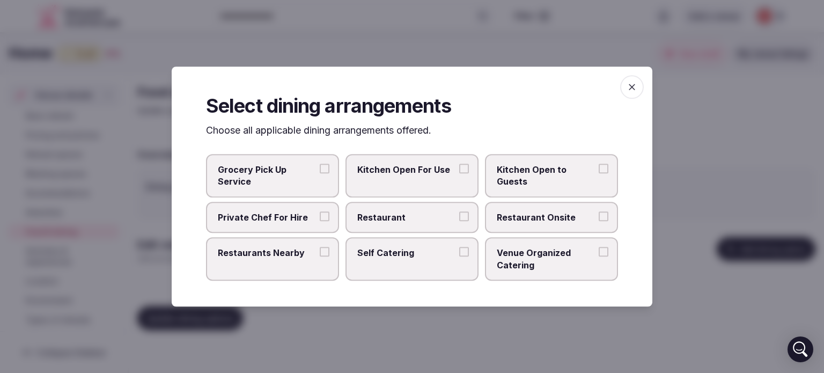
click at [637, 91] on icon "button" at bounding box center [632, 87] width 11 height 11
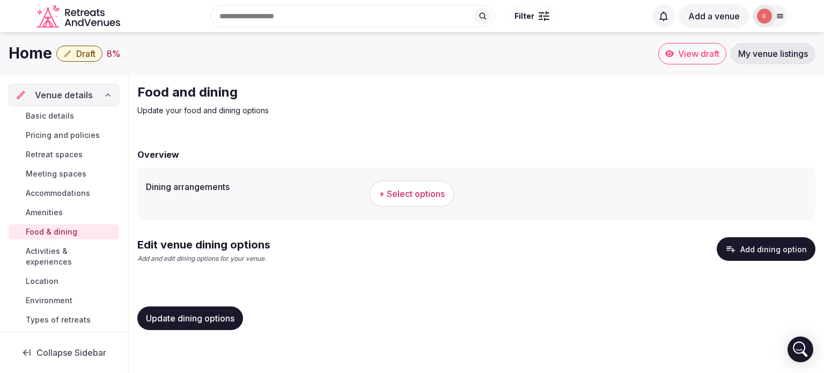
click at [63, 111] on span "Basic details" at bounding box center [50, 116] width 48 height 11
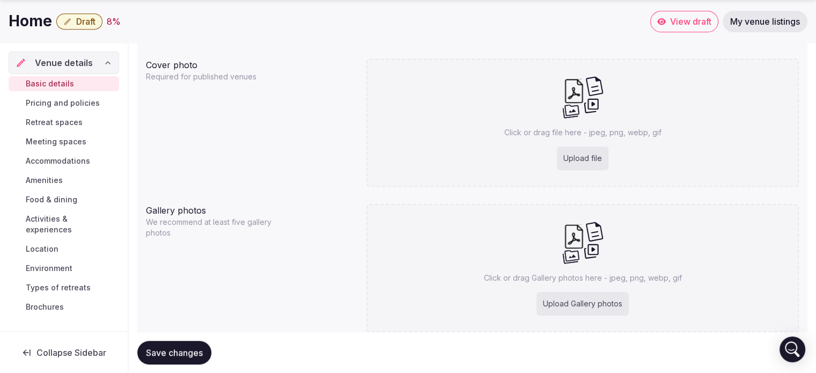
scroll to position [870, 0]
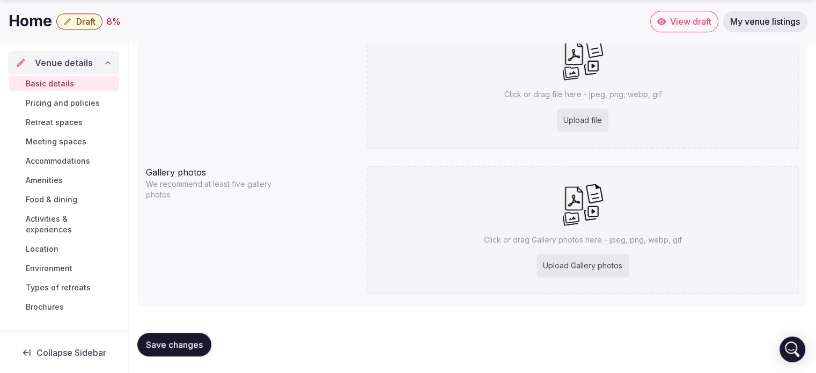
click at [72, 101] on span "Pricing and policies" at bounding box center [63, 103] width 74 height 11
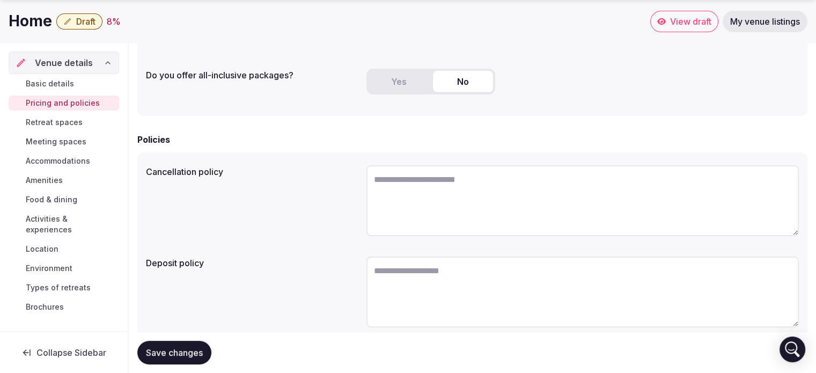
scroll to position [285, 0]
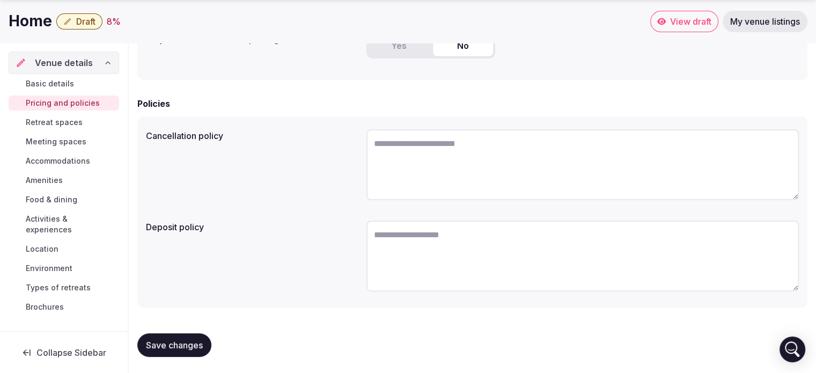
click at [76, 122] on span "Retreat spaces" at bounding box center [54, 122] width 57 height 11
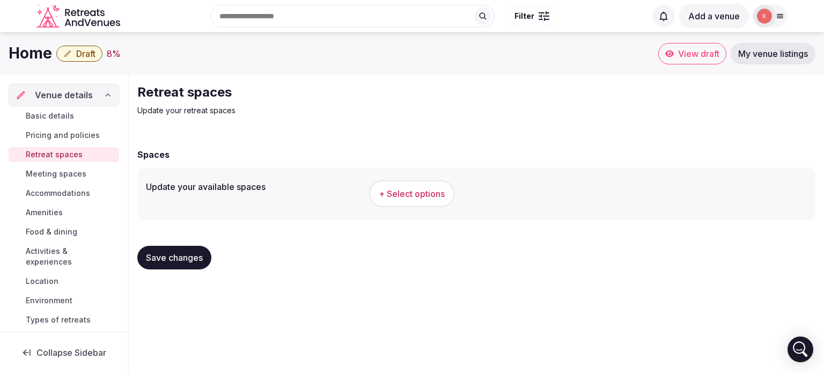
click at [413, 188] on span "+ Select options" at bounding box center [412, 194] width 66 height 12
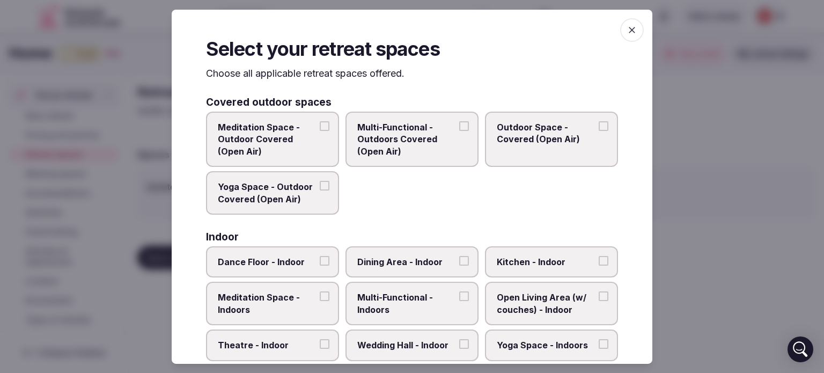
click at [627, 30] on icon "button" at bounding box center [632, 29] width 11 height 11
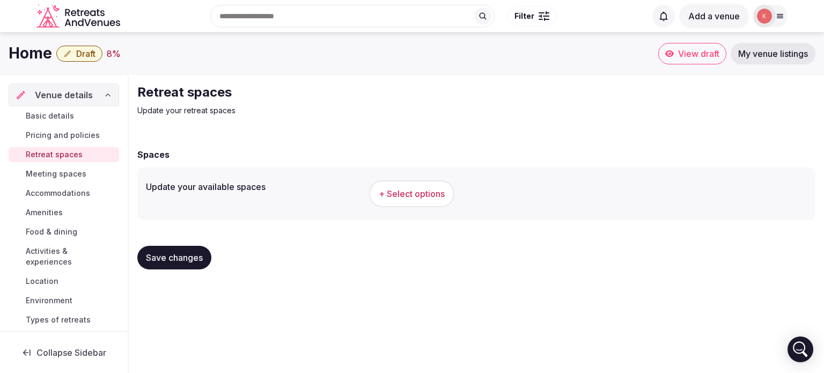
click at [406, 197] on span "+ Select options" at bounding box center [412, 194] width 66 height 12
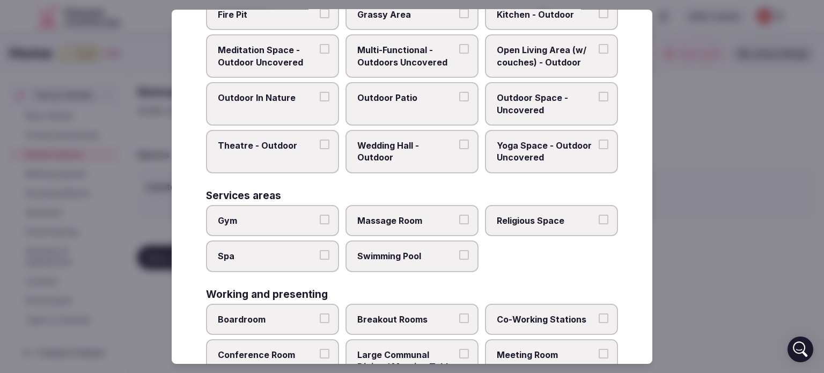
scroll to position [502, 0]
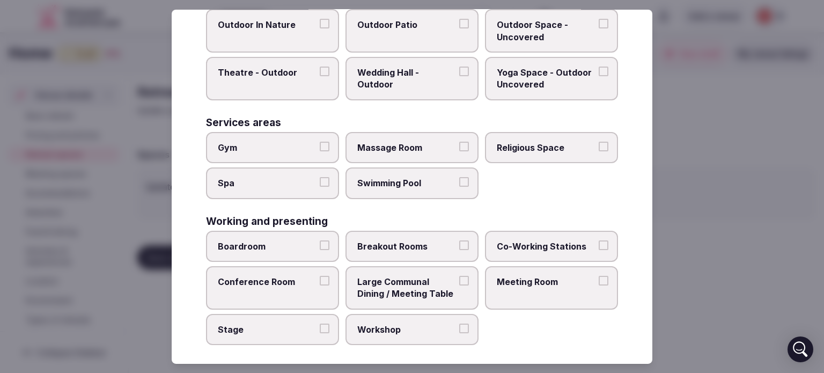
click at [816, 98] on div at bounding box center [412, 186] width 824 height 373
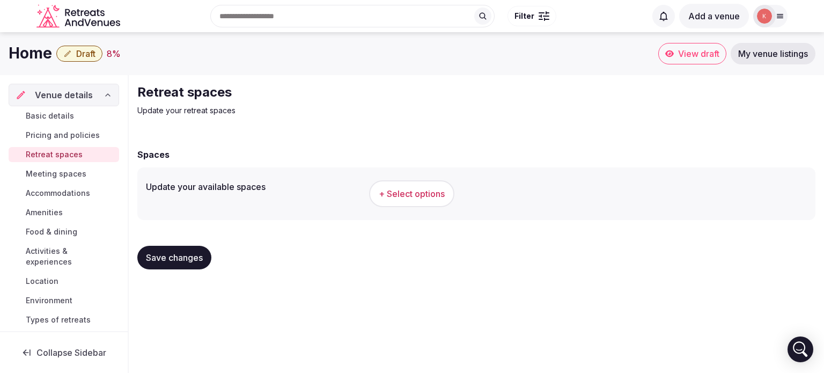
click at [62, 174] on span "Meeting spaces" at bounding box center [56, 174] width 61 height 11
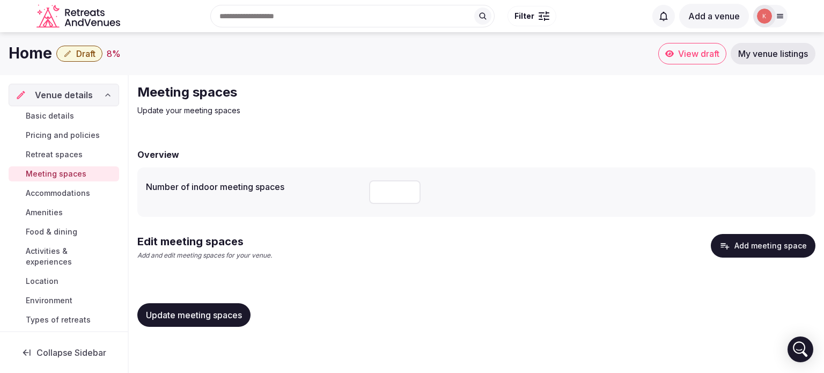
click at [741, 246] on button "Add meeting space" at bounding box center [763, 246] width 105 height 24
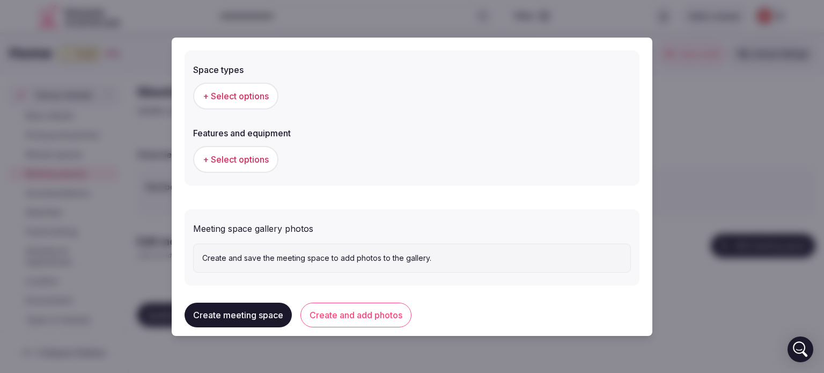
scroll to position [615, 0]
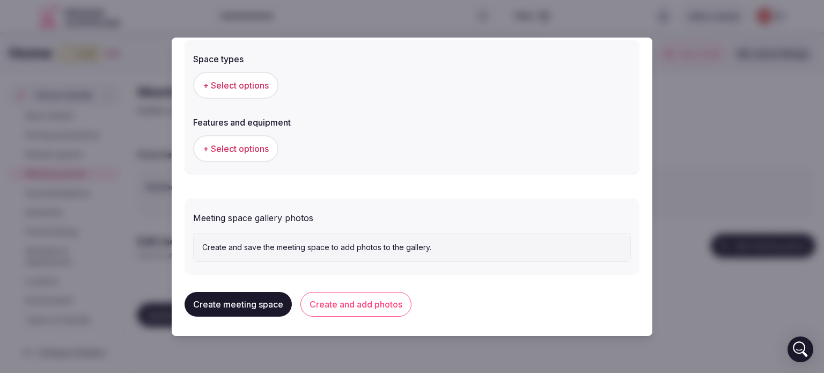
click at [217, 92] on button "+ Select options" at bounding box center [235, 85] width 85 height 27
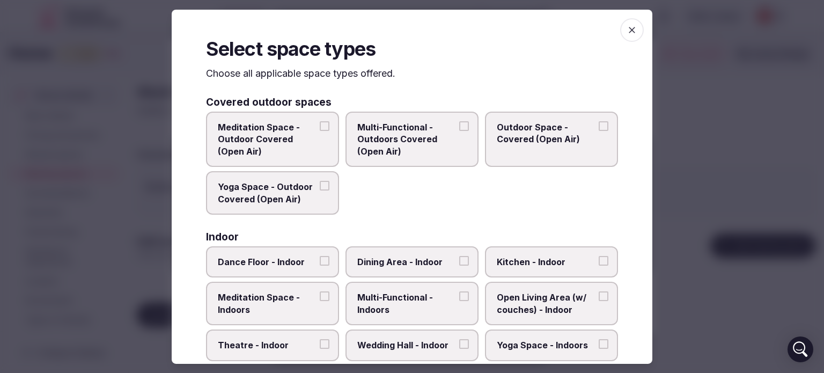
scroll to position [0, 0]
click at [629, 30] on icon "button" at bounding box center [632, 29] width 11 height 11
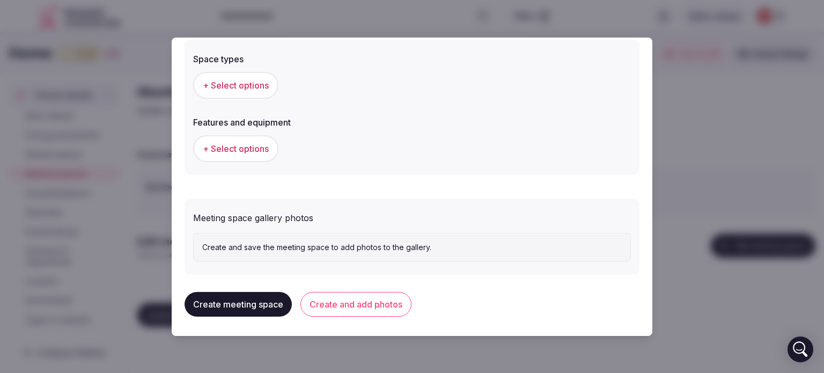
click at [243, 151] on span "+ Select options" at bounding box center [236, 149] width 66 height 12
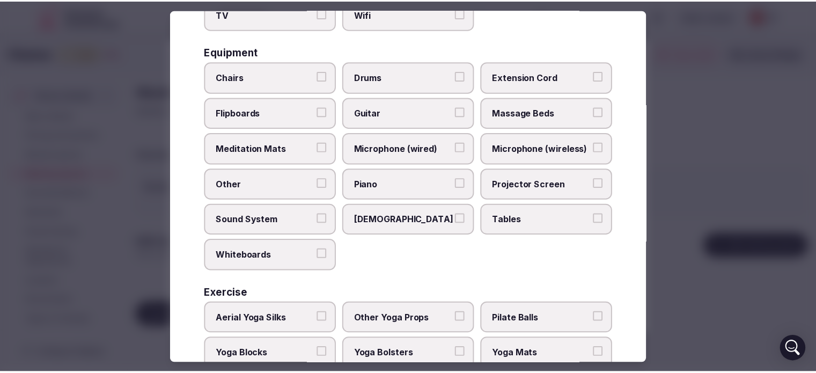
scroll to position [379, 0]
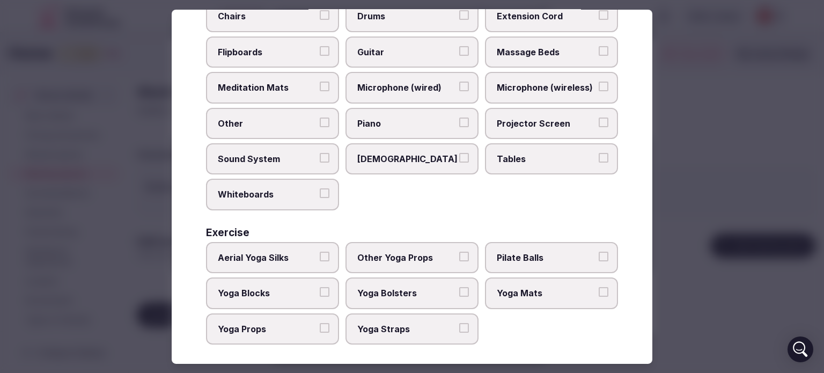
click at [705, 136] on div at bounding box center [412, 186] width 824 height 373
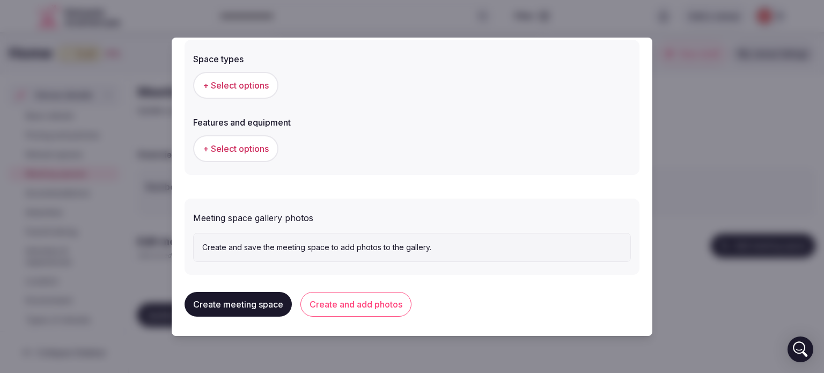
click at [725, 32] on div at bounding box center [412, 186] width 824 height 373
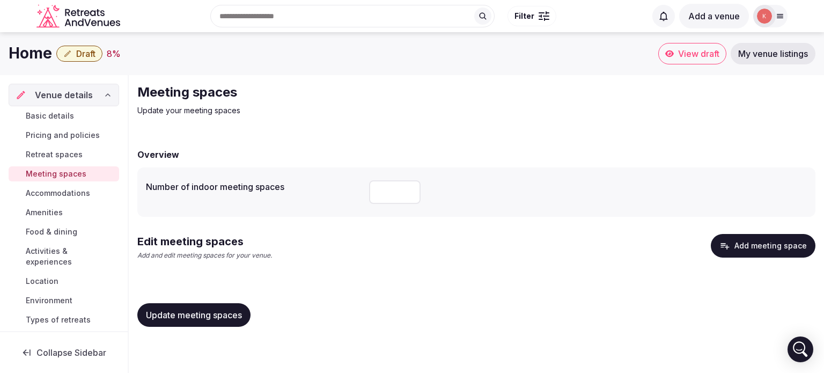
click at [85, 191] on span "Accommodations" at bounding box center [58, 193] width 64 height 11
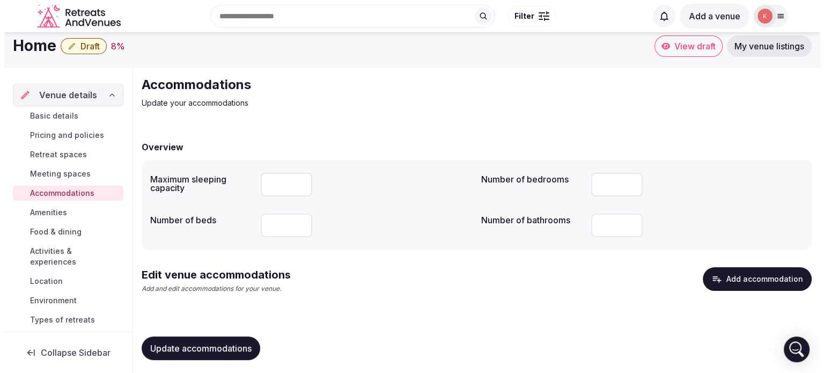
scroll to position [11, 0]
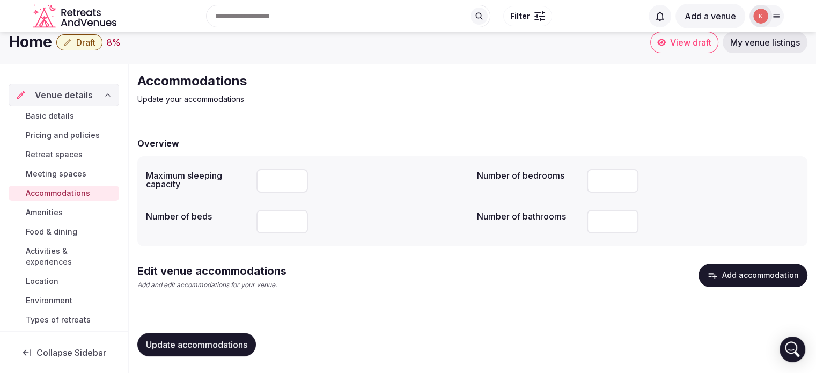
click at [743, 279] on button "Add accommodation" at bounding box center [753, 276] width 109 height 24
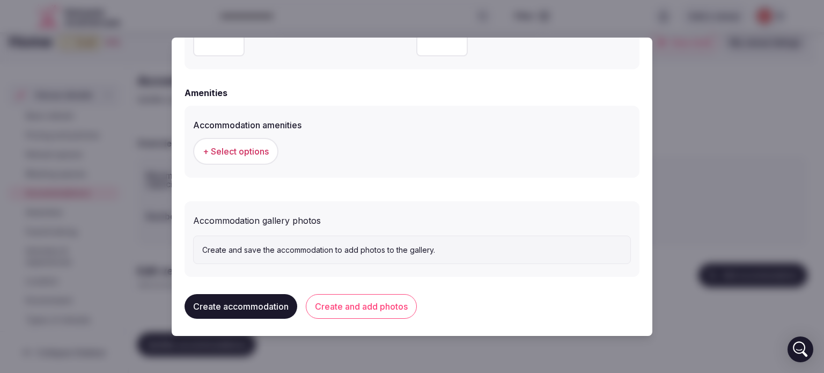
scroll to position [1000, 0]
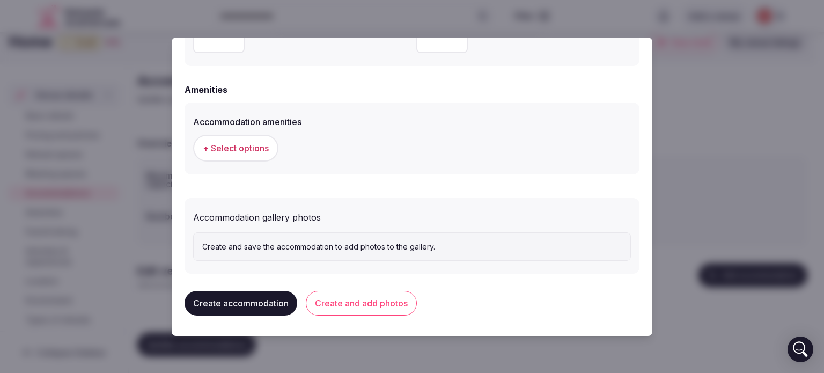
click at [259, 150] on span "+ Select options" at bounding box center [236, 148] width 66 height 12
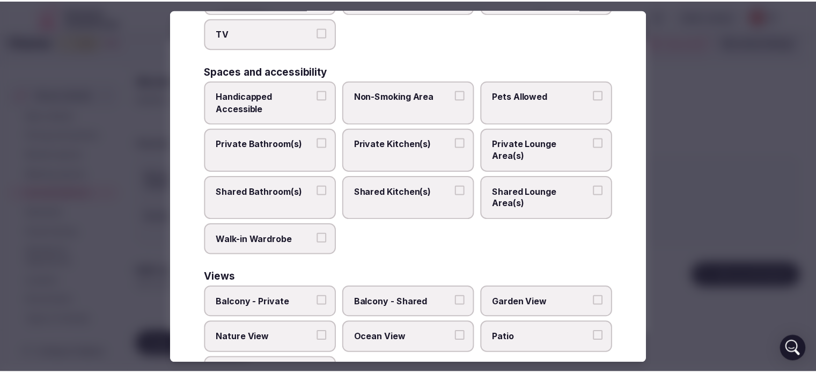
scroll to position [559, 0]
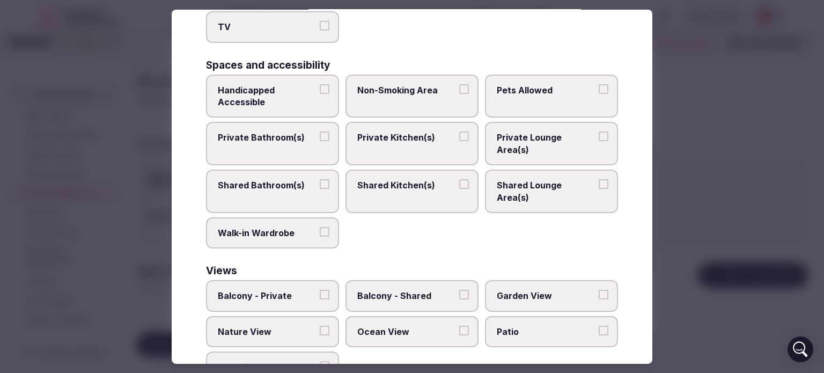
click at [708, 84] on div at bounding box center [412, 186] width 824 height 373
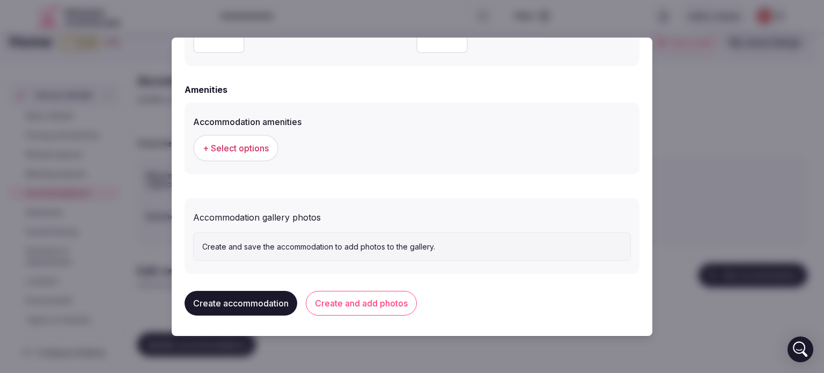
click at [691, 148] on div at bounding box center [412, 186] width 824 height 373
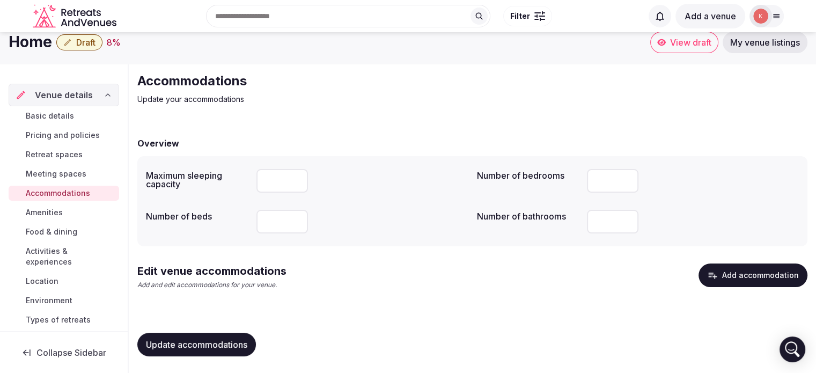
click at [63, 208] on span "Amenities" at bounding box center [44, 212] width 37 height 11
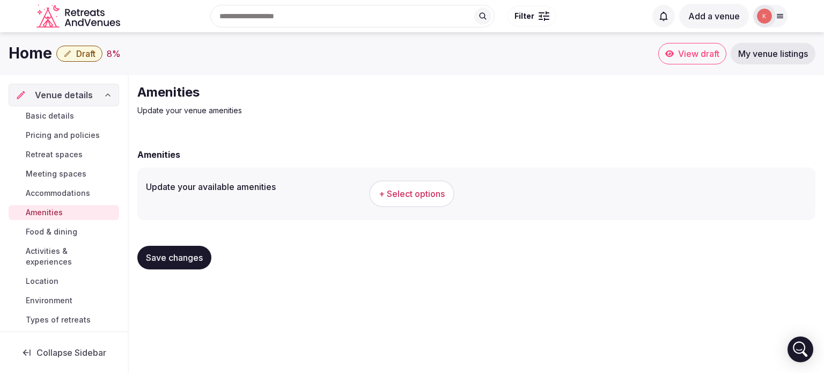
click at [405, 198] on span "+ Select options" at bounding box center [412, 194] width 66 height 12
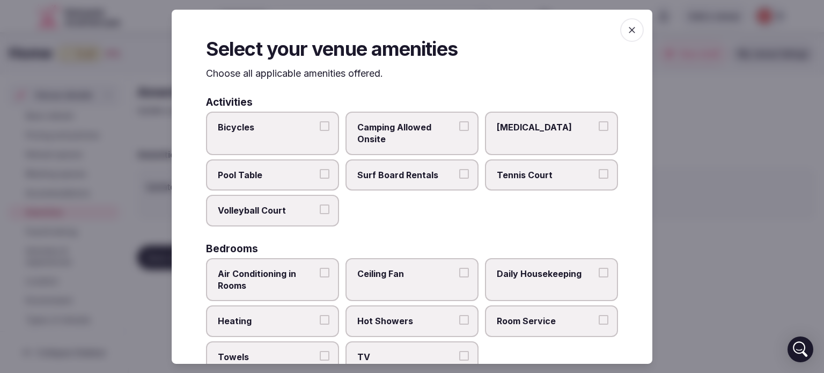
click at [627, 28] on icon "button" at bounding box center [632, 29] width 11 height 11
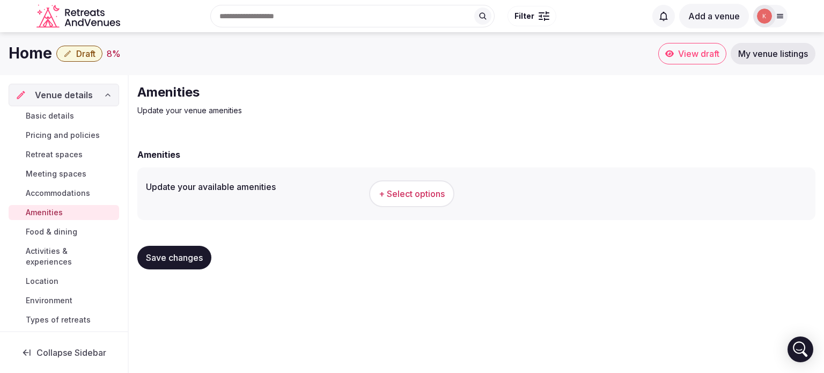
click at [421, 193] on span "+ Select options" at bounding box center [412, 194] width 66 height 12
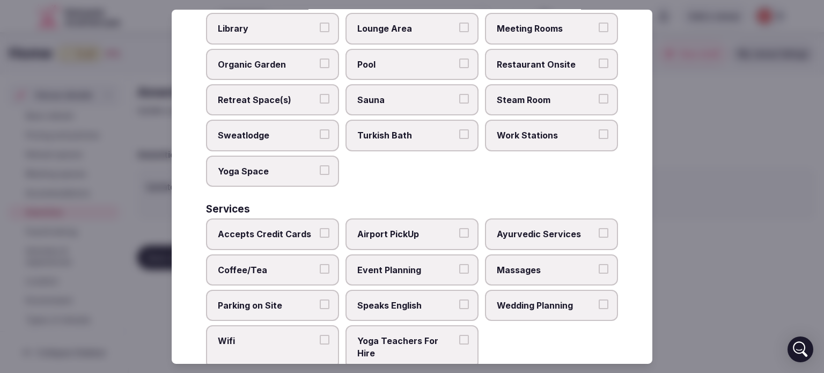
scroll to position [595, 0]
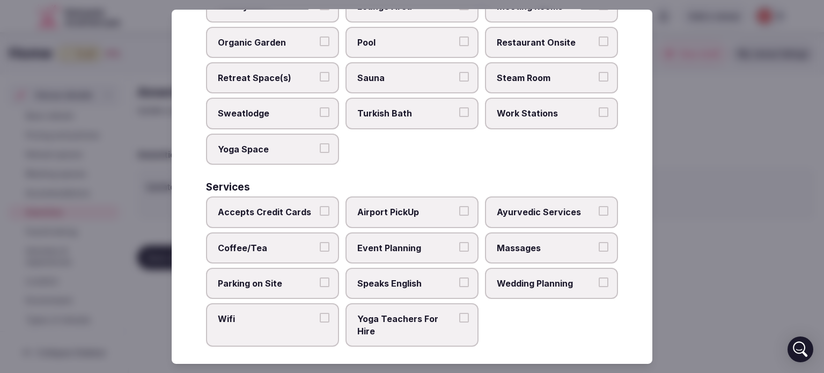
click at [743, 122] on div at bounding box center [412, 186] width 824 height 373
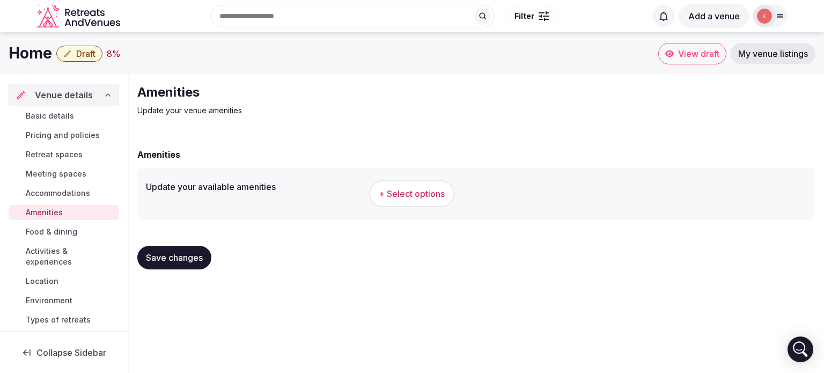
click at [86, 232] on link "Food & dining" at bounding box center [64, 231] width 111 height 15
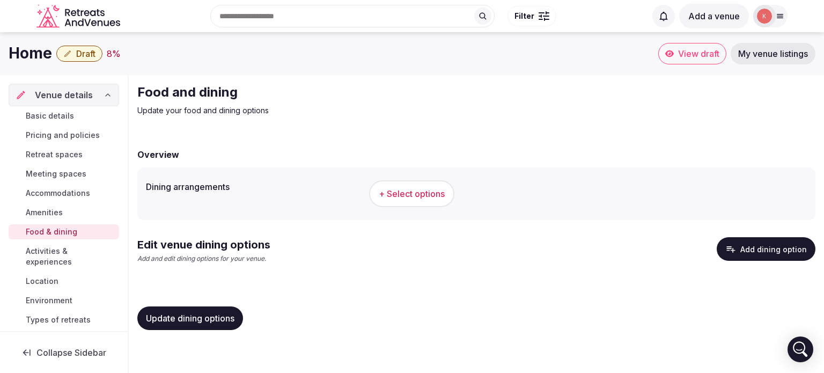
click at [407, 199] on span "+ Select options" at bounding box center [412, 194] width 66 height 12
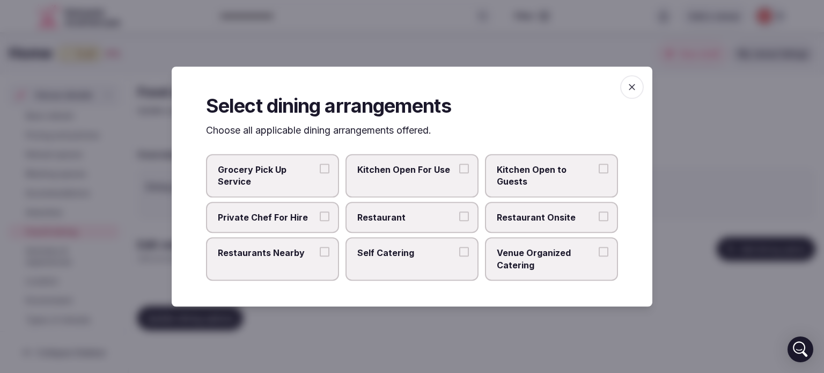
click at [634, 91] on icon "button" at bounding box center [632, 87] width 11 height 11
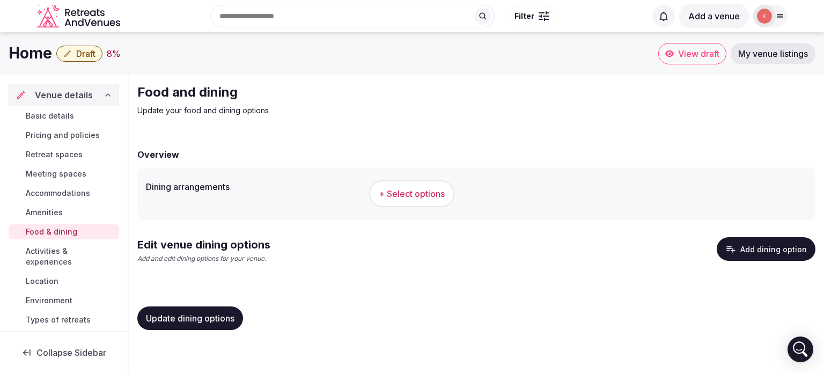
click at [745, 247] on button "Add dining option" at bounding box center [766, 249] width 99 height 24
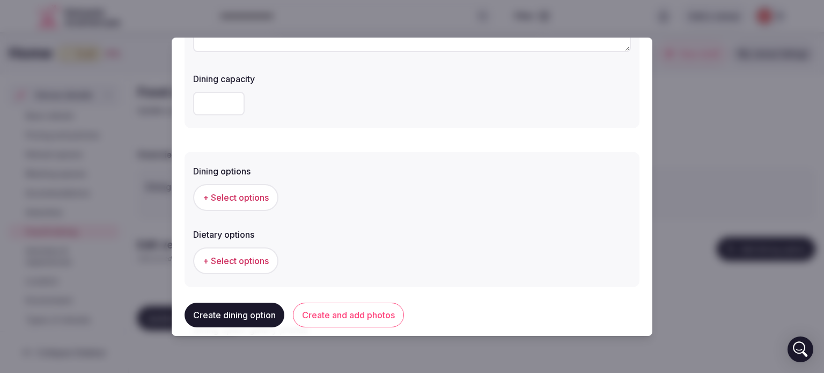
scroll to position [215, 0]
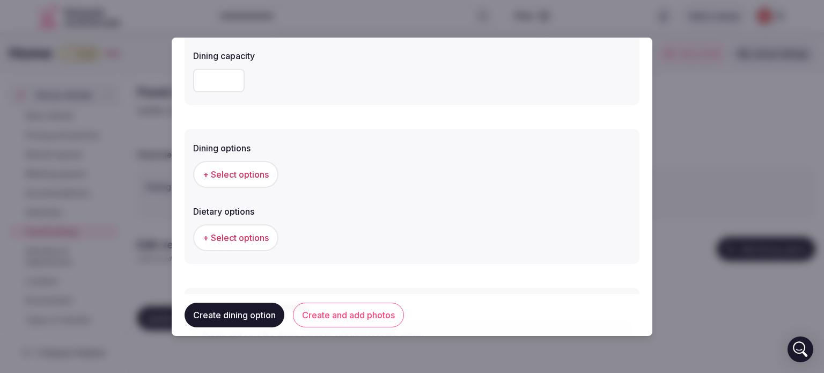
click at [263, 182] on button "+ Select options" at bounding box center [235, 174] width 85 height 27
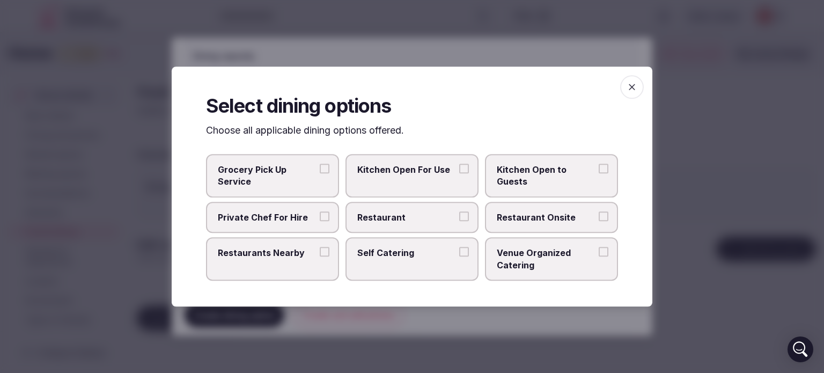
click at [630, 94] on span "button" at bounding box center [632, 87] width 24 height 24
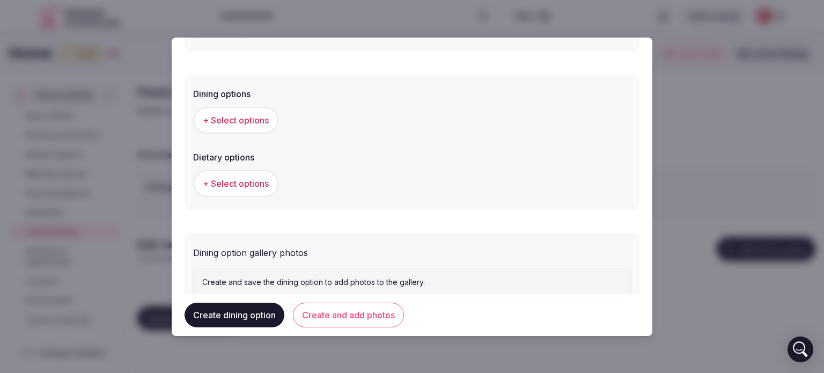
scroll to position [304, 0]
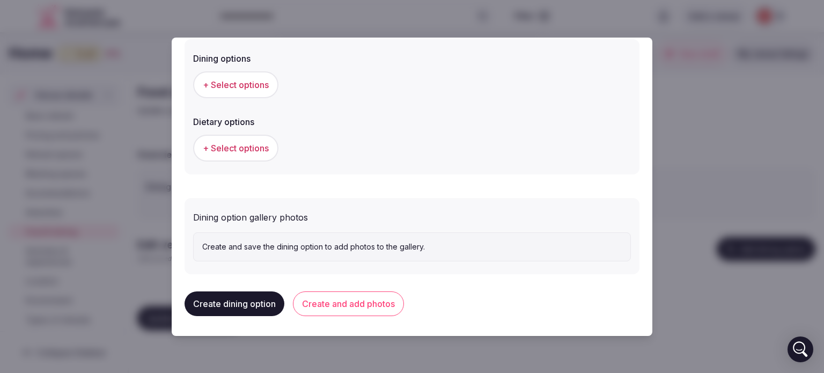
click at [254, 144] on span "+ Select options" at bounding box center [236, 148] width 66 height 12
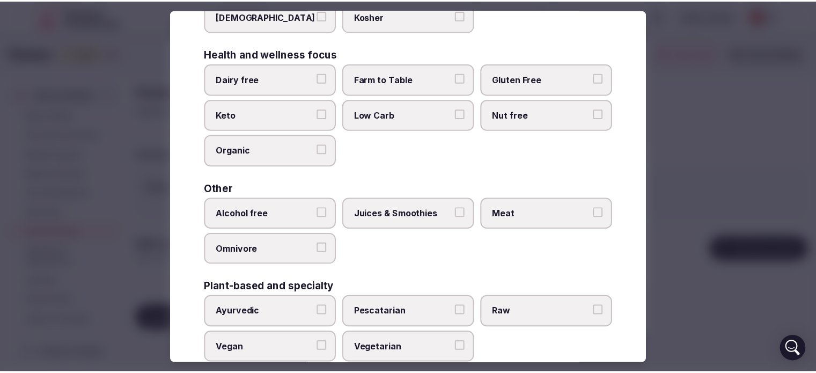
scroll to position [133, 0]
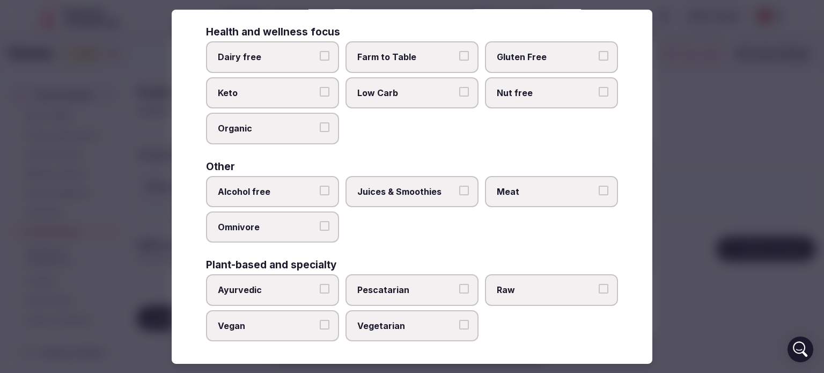
click at [713, 119] on div at bounding box center [412, 186] width 824 height 373
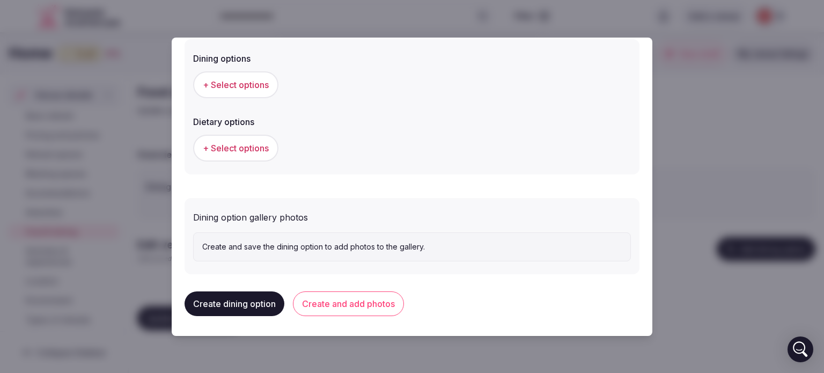
click at [734, 154] on div at bounding box center [412, 186] width 824 height 373
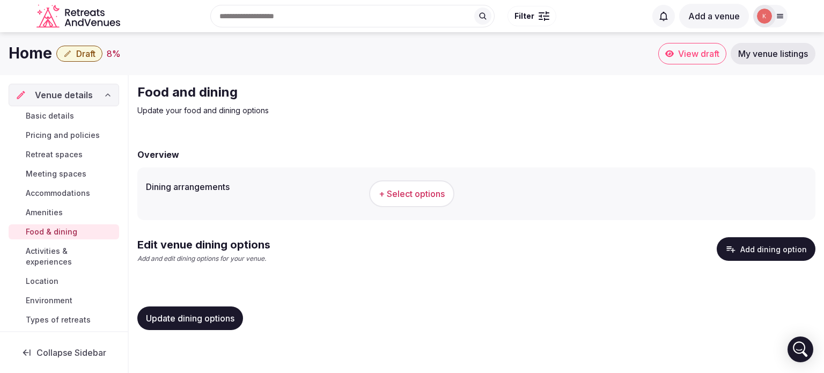
click at [61, 264] on span "Activities & experiences" at bounding box center [70, 256] width 89 height 21
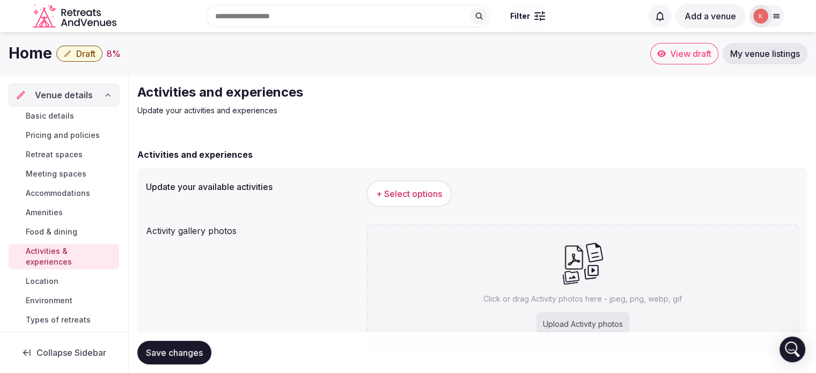
click at [414, 199] on span "+ Select options" at bounding box center [409, 194] width 66 height 12
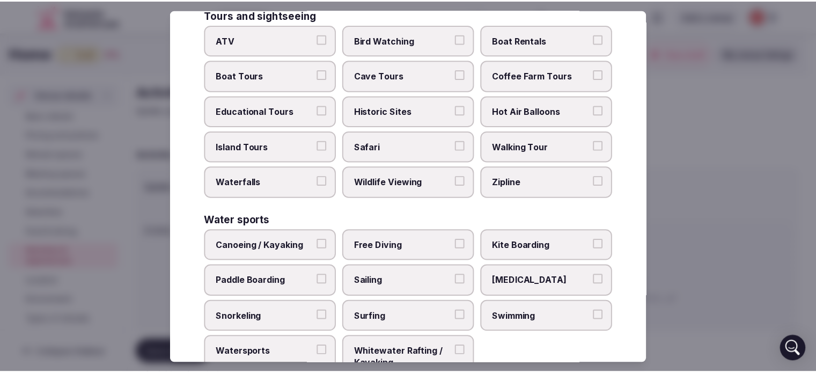
scroll to position [846, 0]
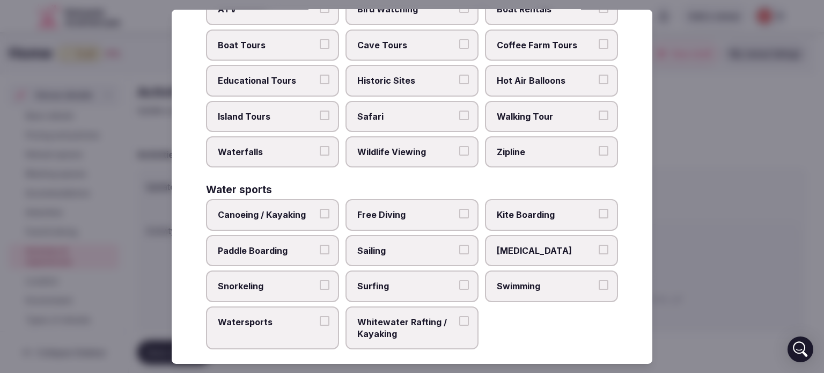
click at [740, 191] on div at bounding box center [412, 186] width 824 height 373
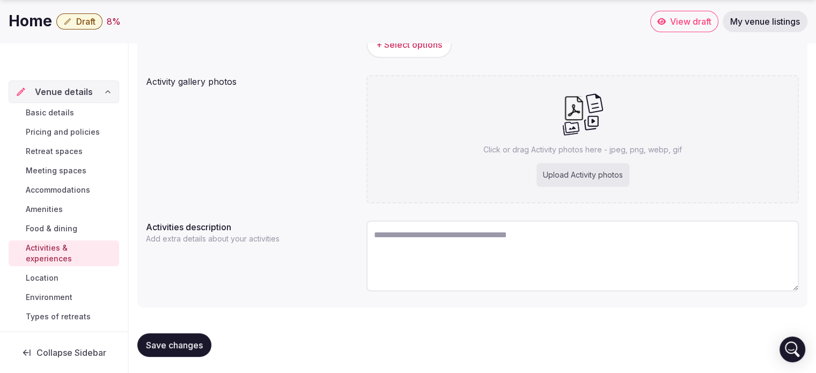
scroll to position [150, 0]
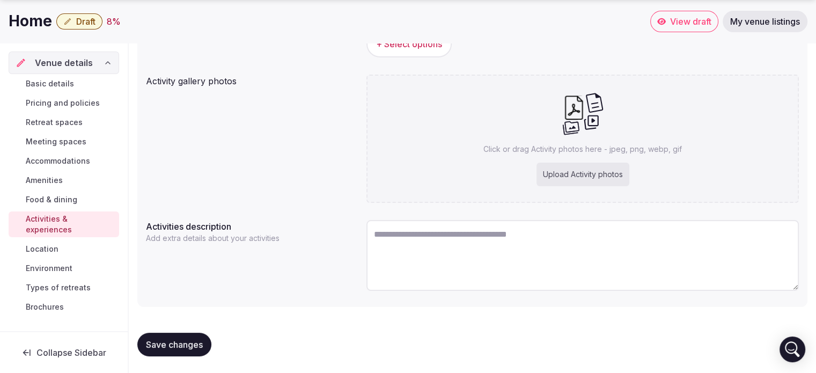
click at [89, 242] on link "Location" at bounding box center [64, 249] width 111 height 15
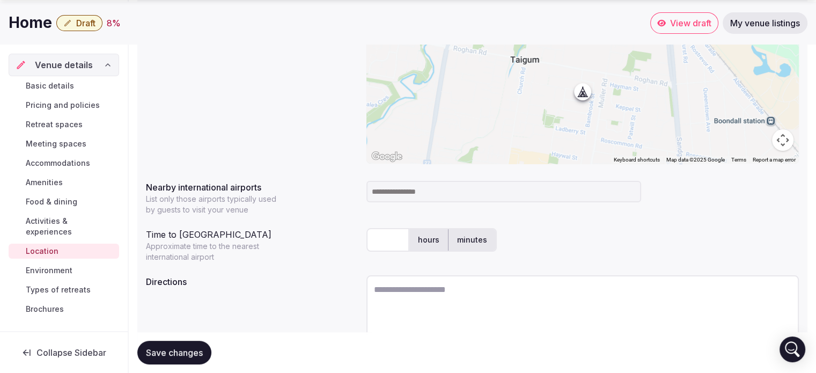
scroll to position [263, 0]
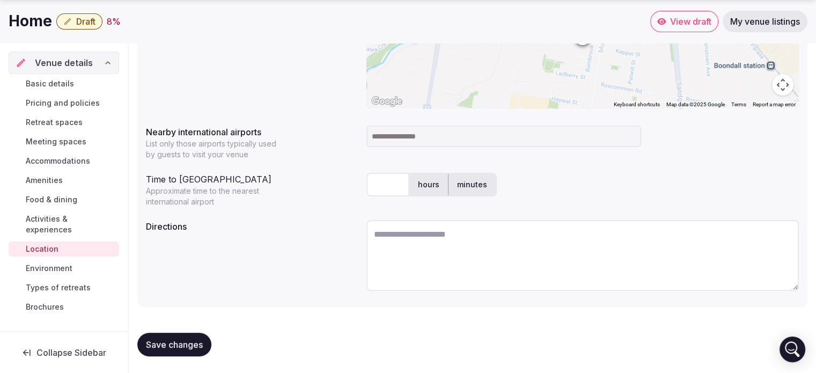
click at [69, 263] on span "Environment" at bounding box center [49, 268] width 47 height 11
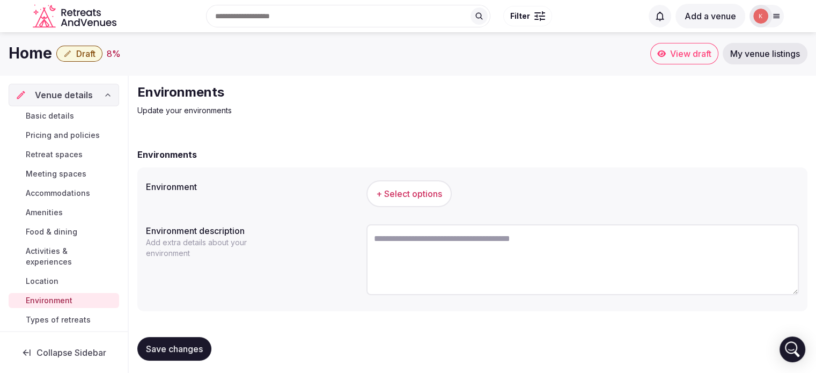
click at [420, 190] on span "+ Select options" at bounding box center [409, 194] width 66 height 12
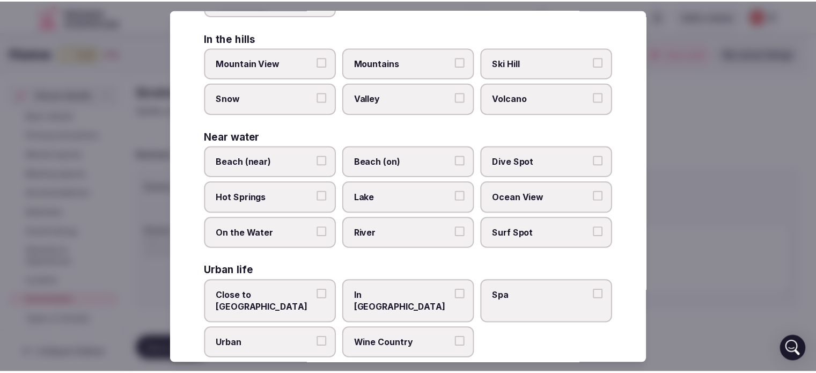
scroll to position [274, 0]
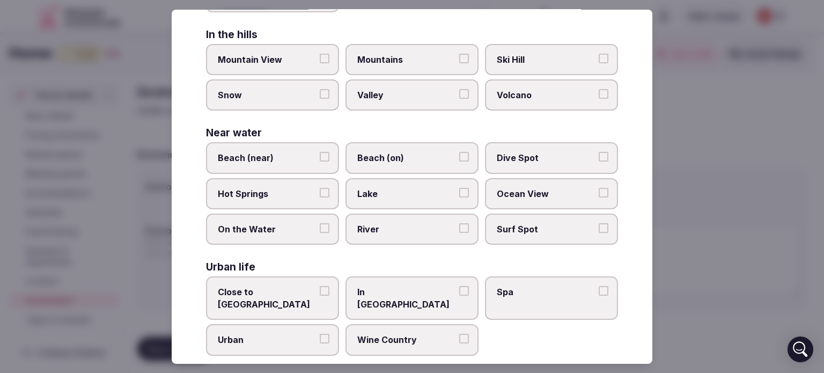
click at [683, 62] on div at bounding box center [412, 186] width 824 height 373
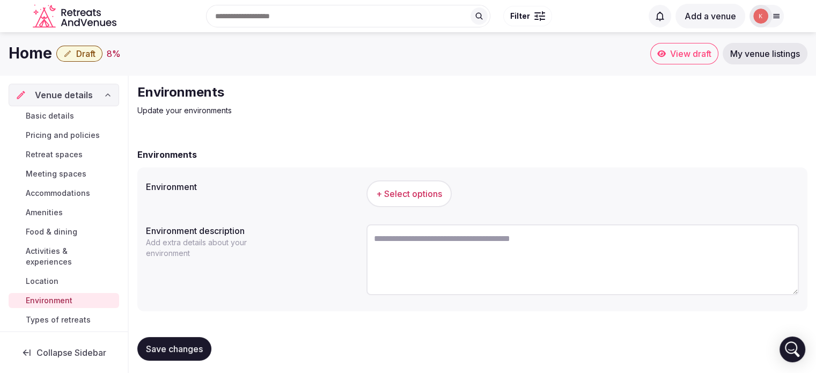
scroll to position [26, 0]
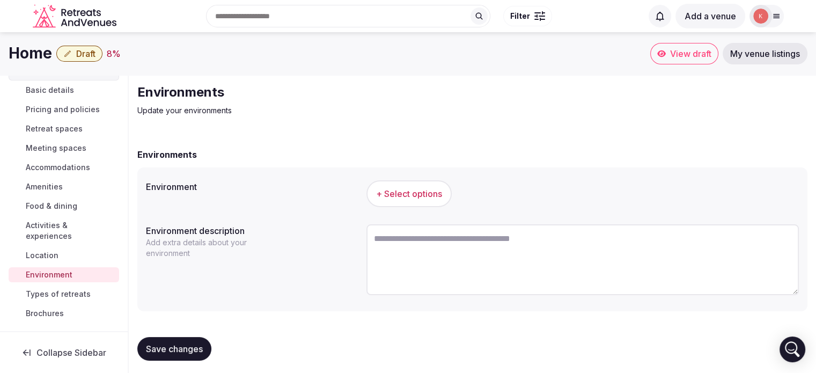
click at [68, 297] on span "Types of retreats" at bounding box center [58, 294] width 65 height 11
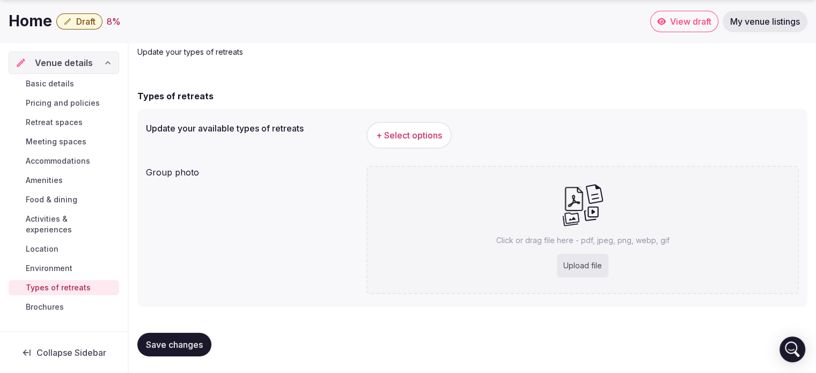
click at [430, 139] on span "+ Select options" at bounding box center [409, 135] width 66 height 12
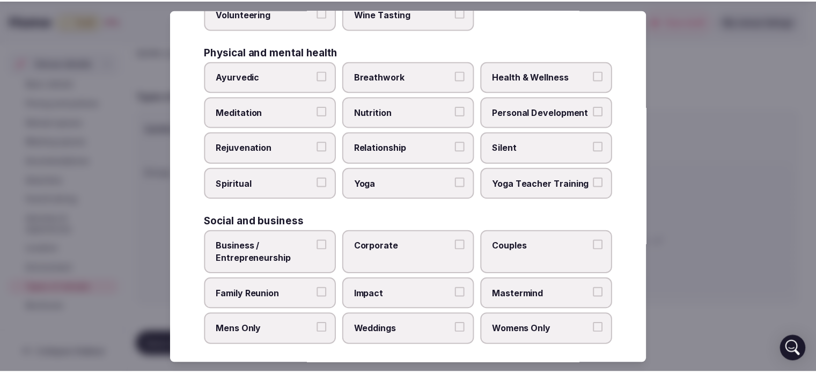
scroll to position [25, 0]
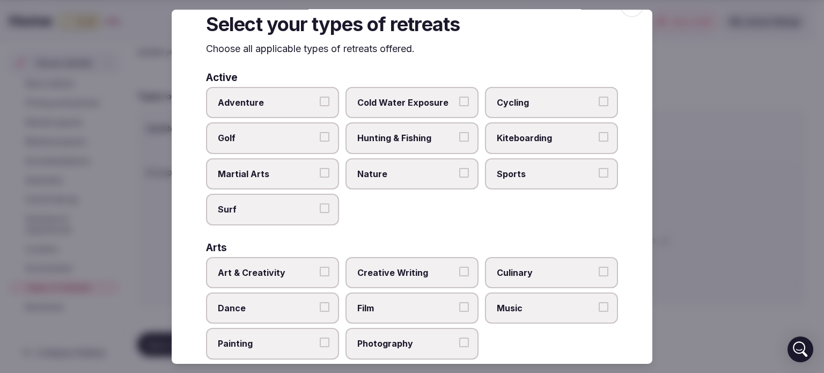
click at [740, 193] on div at bounding box center [412, 186] width 824 height 373
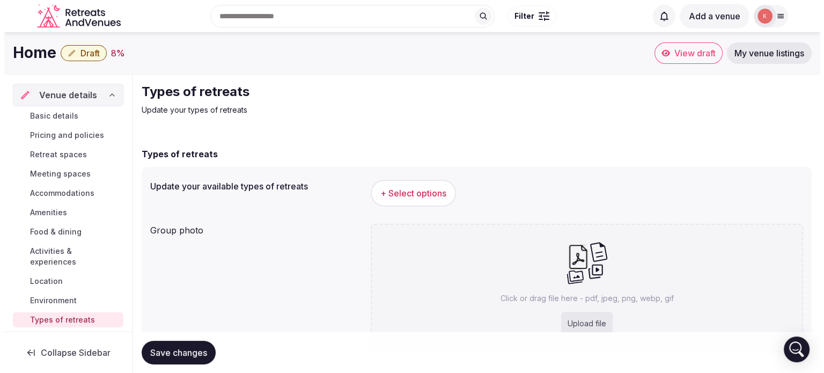
scroll to position [0, 0]
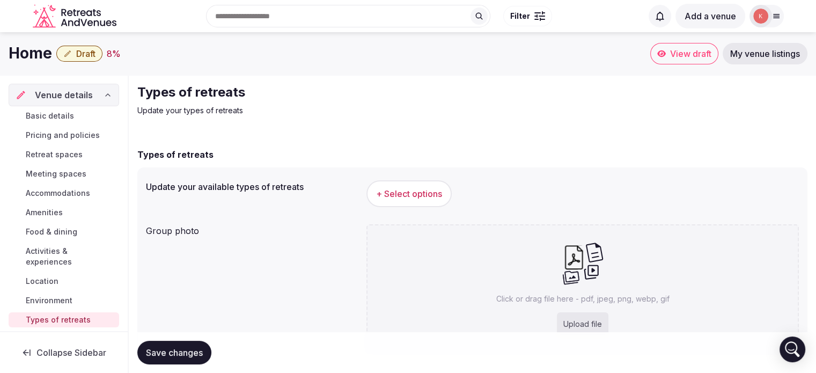
click at [440, 197] on span "+ Select options" at bounding box center [409, 194] width 66 height 12
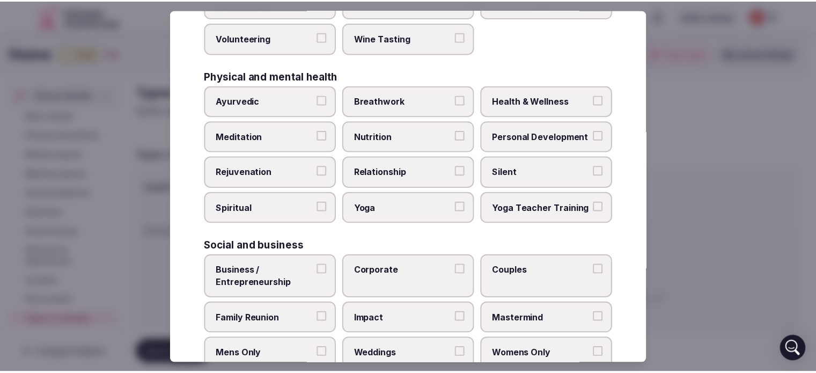
scroll to position [454, 0]
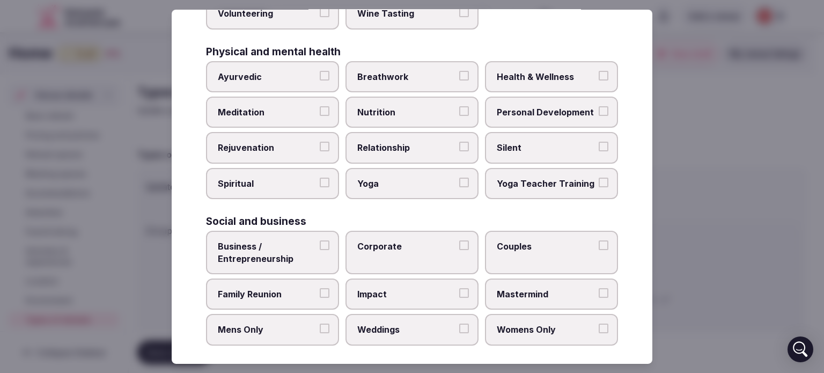
click at [688, 133] on div at bounding box center [412, 186] width 824 height 373
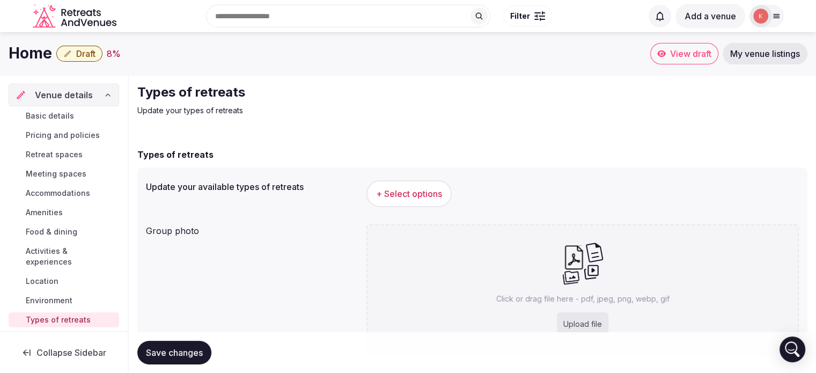
scroll to position [26, 0]
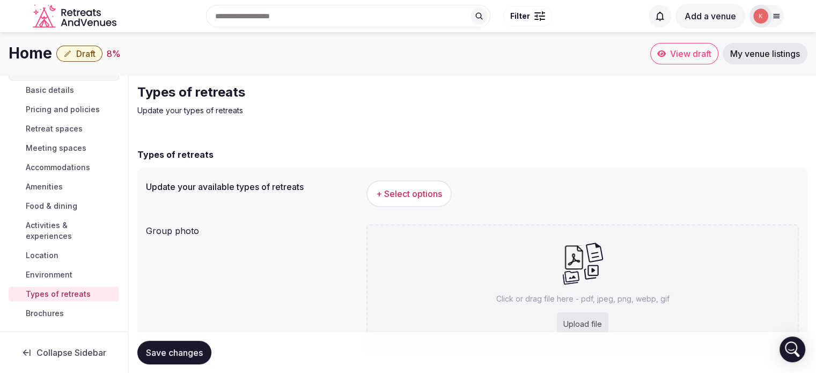
drag, startPoint x: 65, startPoint y: 313, endPoint x: 71, endPoint y: 308, distance: 7.6
click at [65, 313] on link "Brochures" at bounding box center [64, 313] width 111 height 15
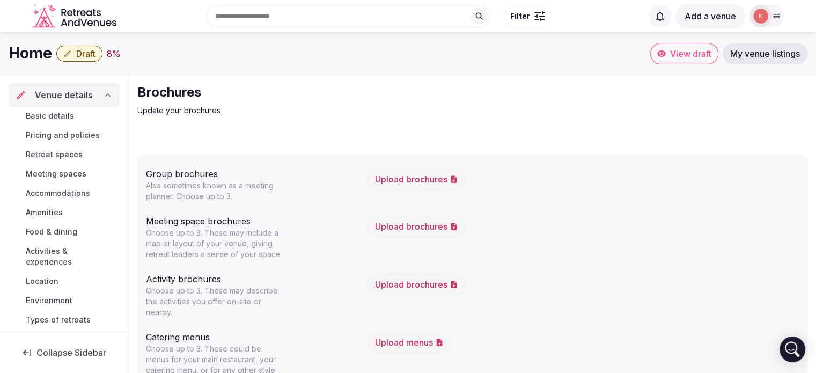
click at [773, 23] on div at bounding box center [767, 16] width 34 height 23
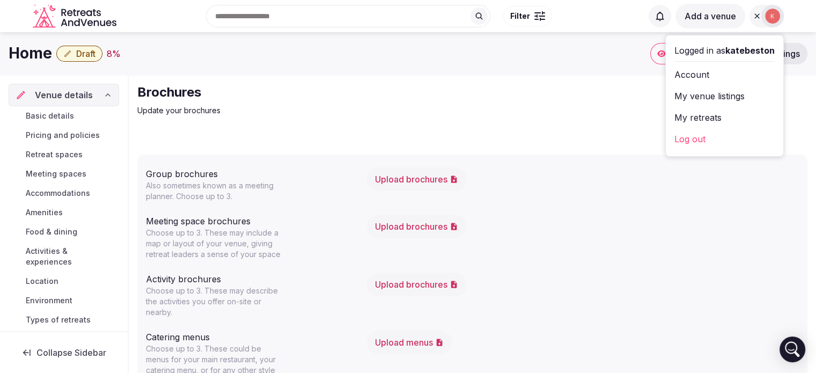
click at [693, 115] on link "My retreats" at bounding box center [725, 117] width 100 height 17
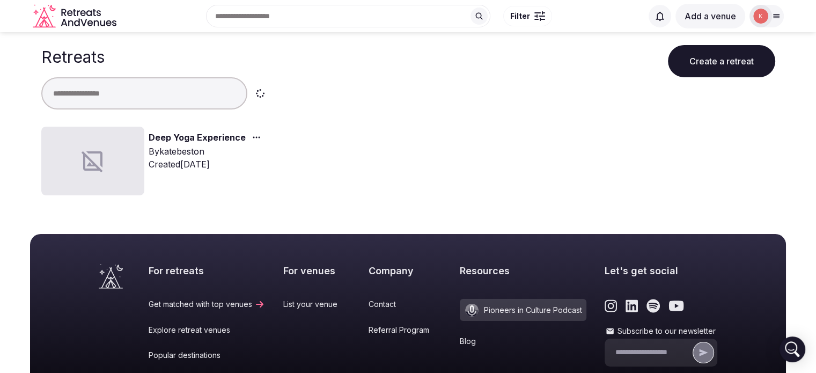
click at [195, 135] on link "Deep Yoga Experience" at bounding box center [197, 138] width 97 height 14
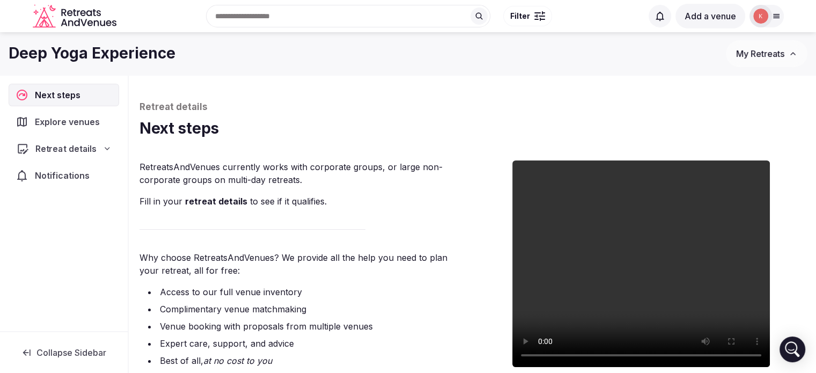
click at [107, 152] on div "Retreat details" at bounding box center [63, 148] width 95 height 13
